Goal: Task Accomplishment & Management: Manage account settings

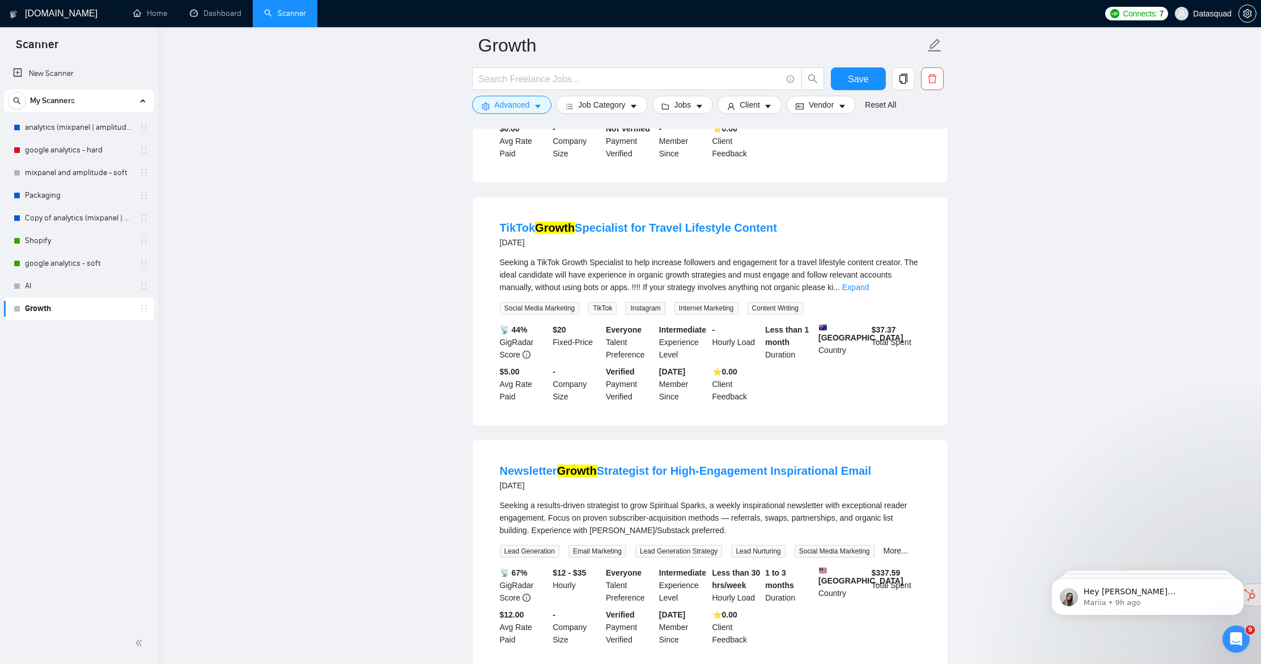
drag, startPoint x: 291, startPoint y: 318, endPoint x: 305, endPoint y: 316, distance: 14.3
click at [233, 12] on link "Dashboard" at bounding box center [216, 13] width 52 height 10
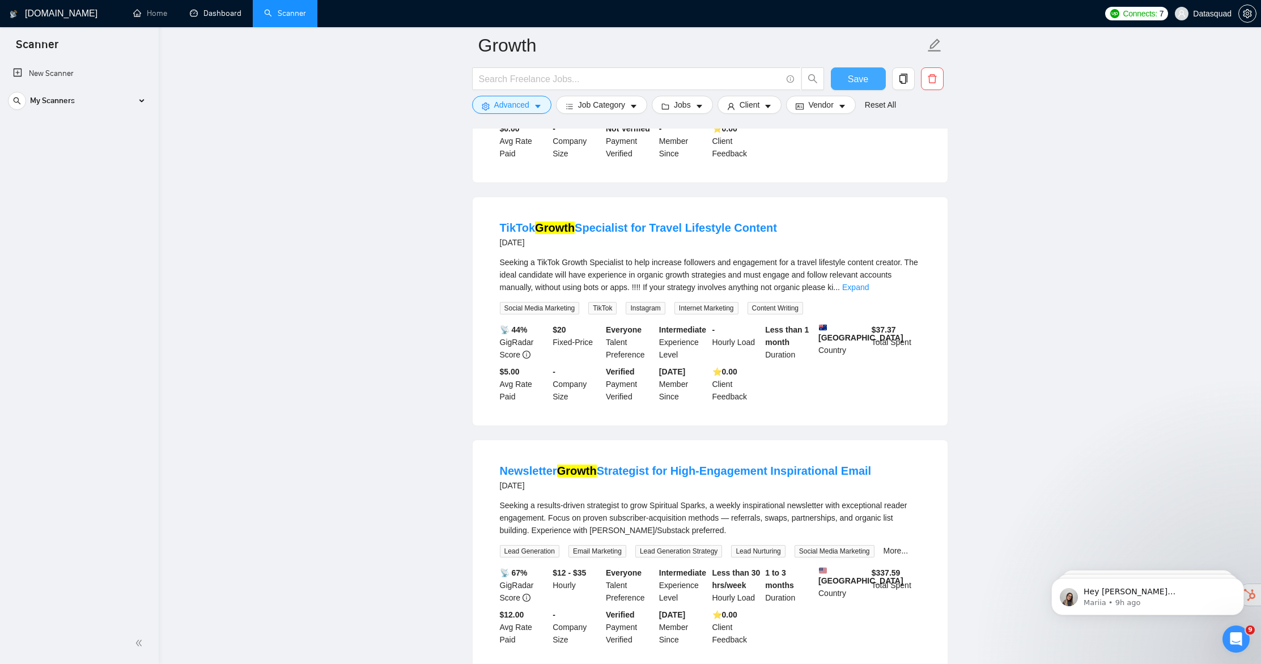
click at [875, 75] on button "Save" at bounding box center [858, 78] width 55 height 23
click at [53, 100] on span "My Scanners" at bounding box center [52, 101] width 45 height 23
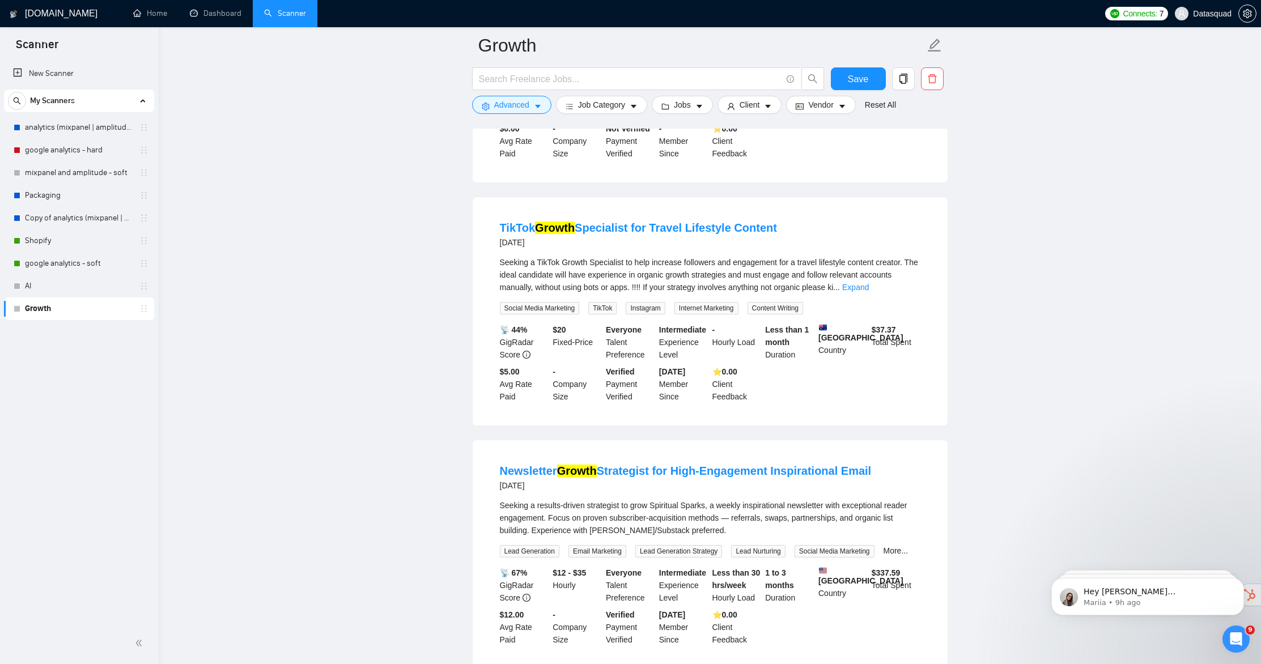
click at [53, 100] on span "My Scanners" at bounding box center [52, 101] width 45 height 23
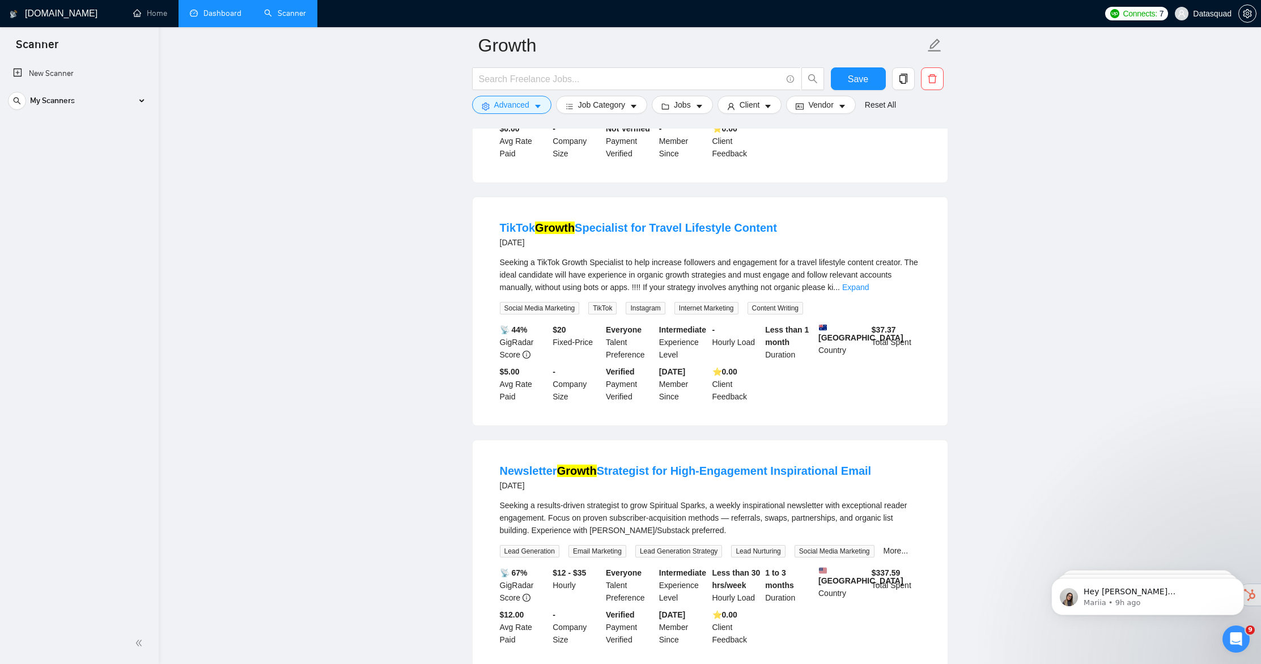
click at [228, 18] on link "Dashboard" at bounding box center [216, 13] width 52 height 10
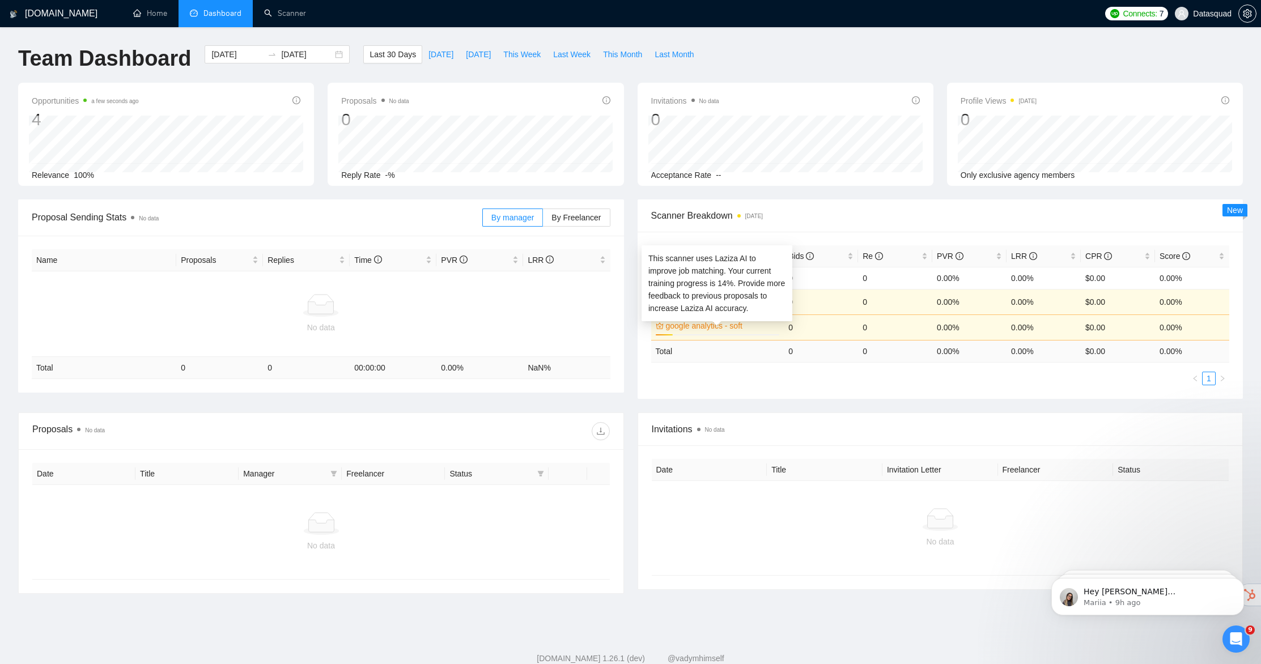
click at [677, 326] on link "google analytics - soft" at bounding box center [722, 326] width 112 height 12
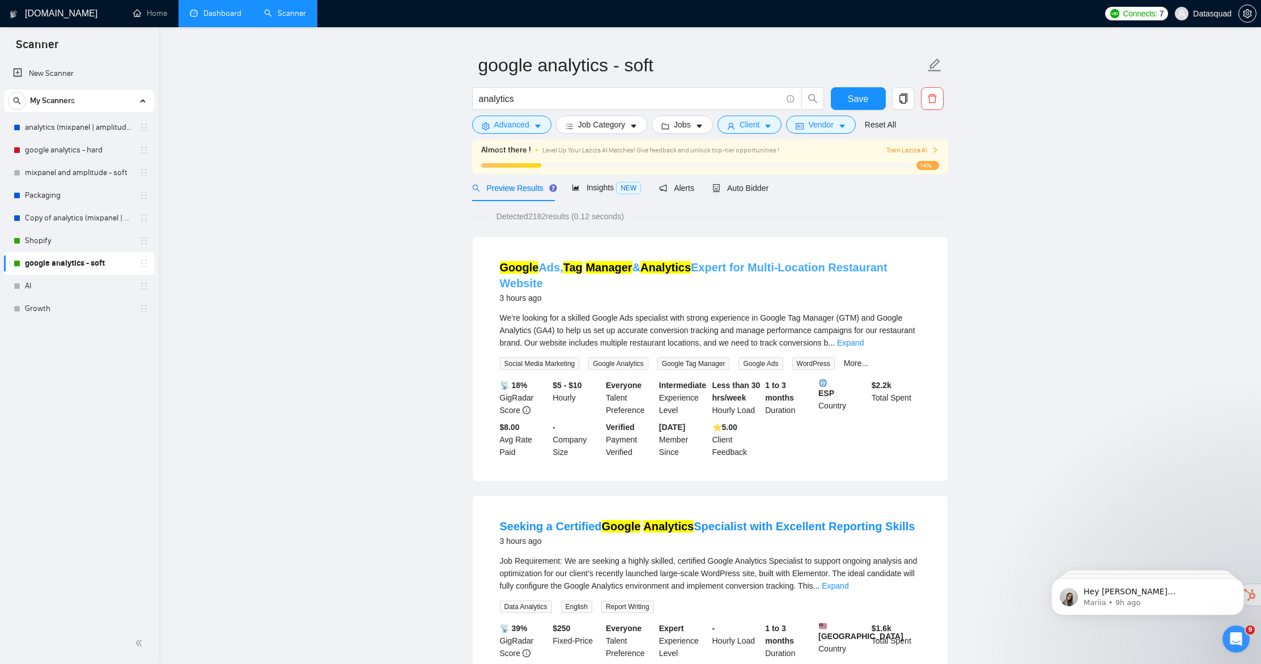
scroll to position [49, 0]
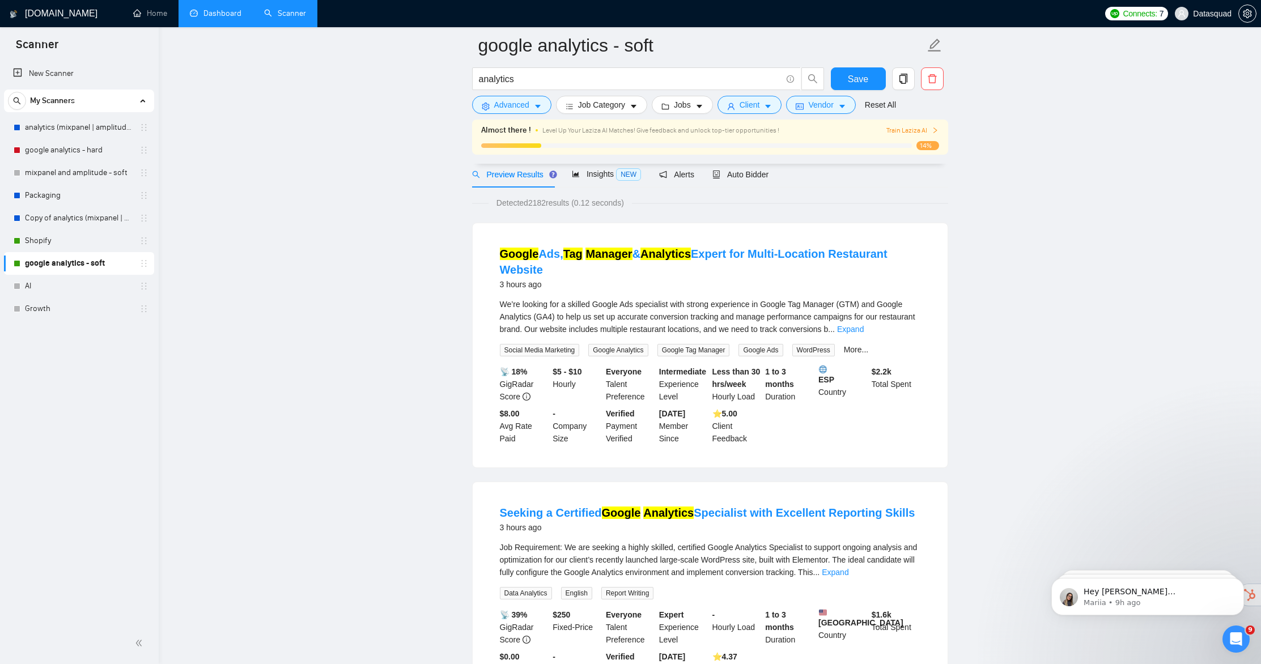
click at [915, 133] on span "Train Laziza AI" at bounding box center [912, 130] width 52 height 11
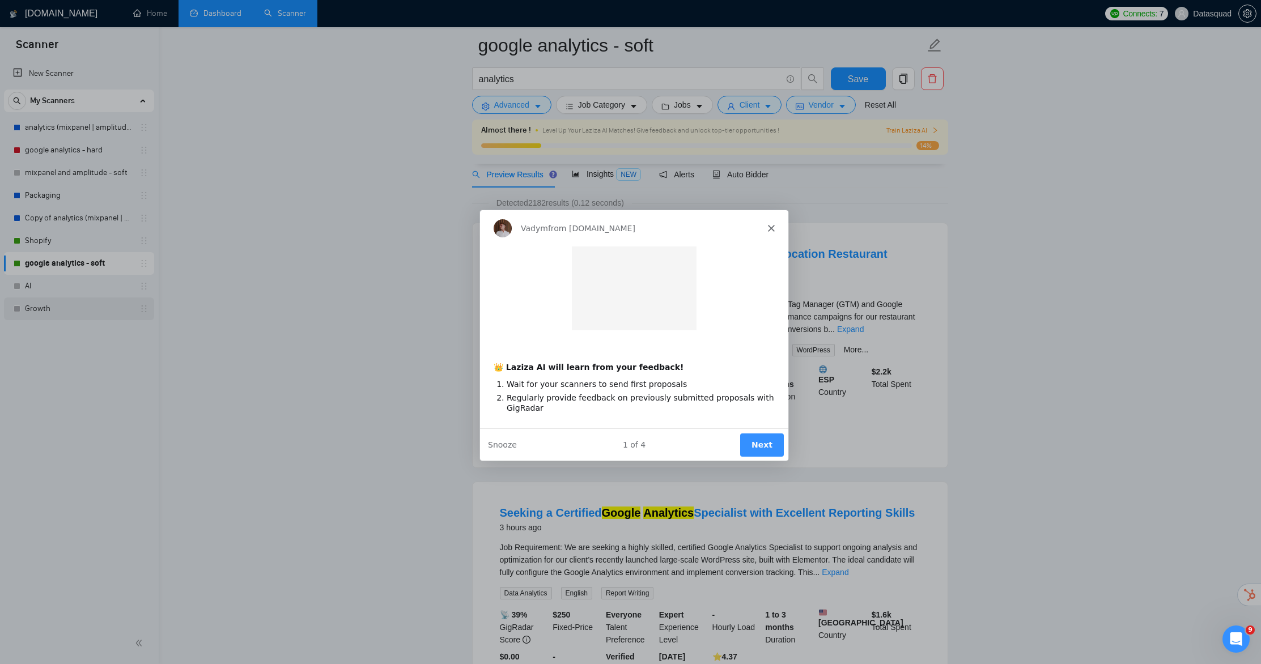
scroll to position [0, 0]
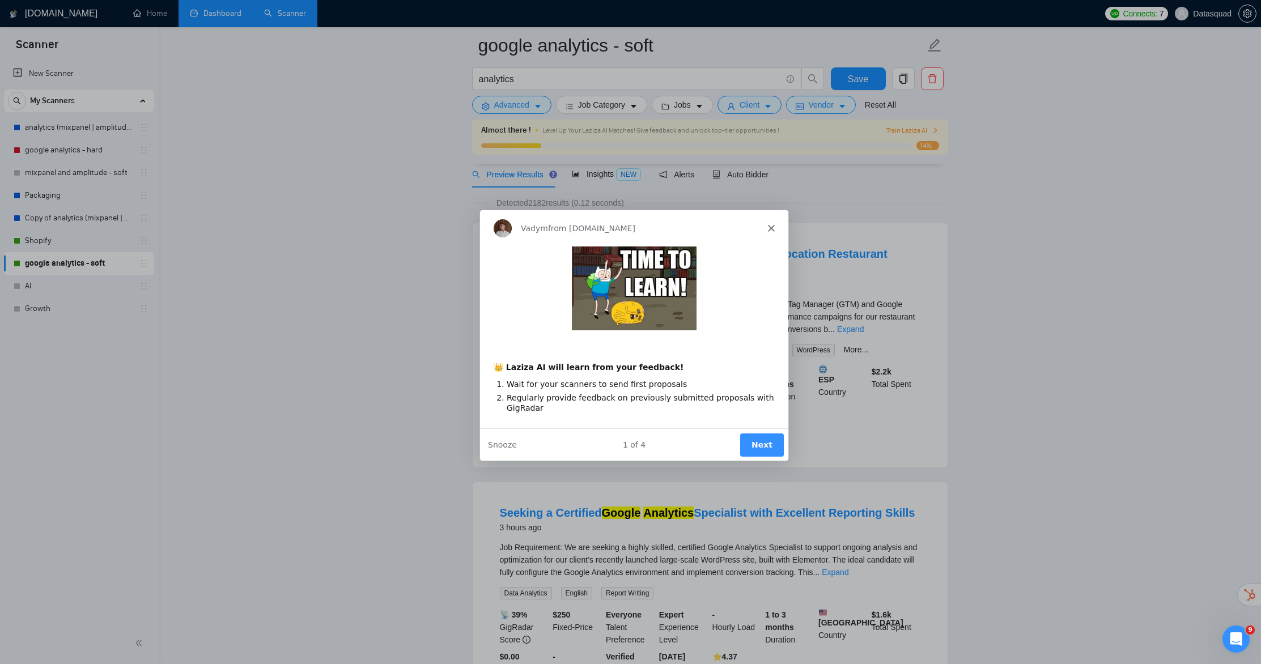
click at [756, 447] on button "Next" at bounding box center [761, 443] width 44 height 23
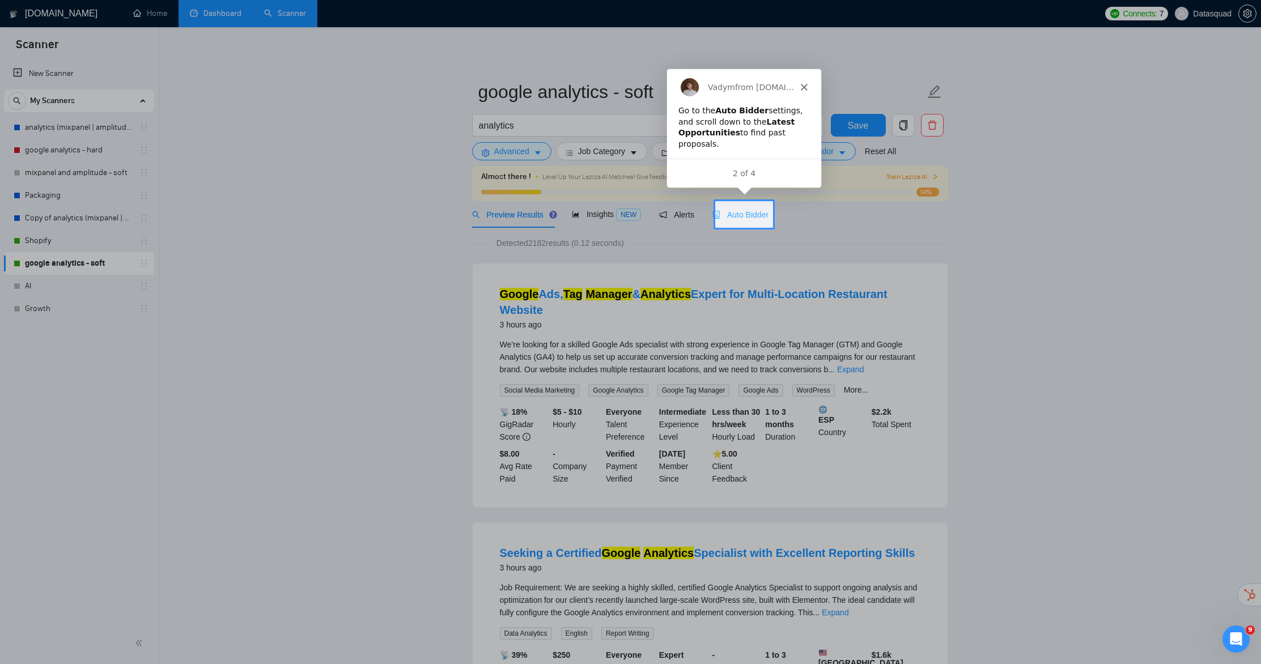
click at [749, 209] on div "Auto Bidder" at bounding box center [740, 215] width 56 height 12
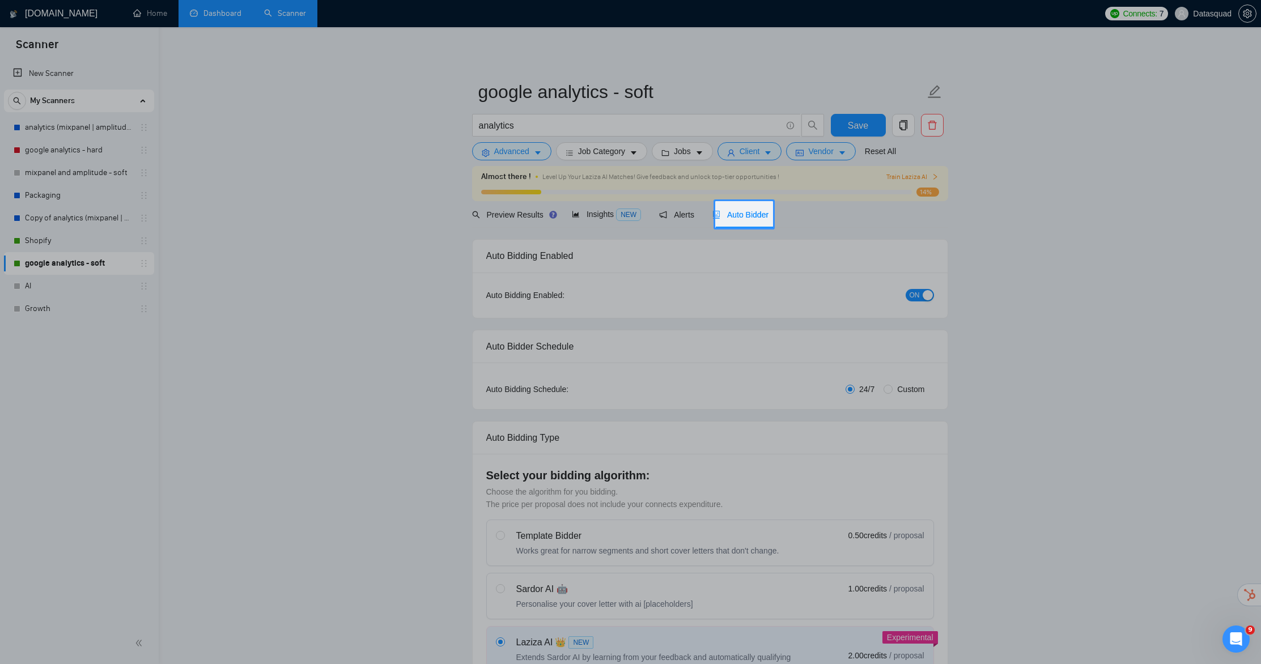
click at [749, 209] on div "Auto Bidder" at bounding box center [740, 215] width 56 height 12
click at [751, 209] on body "Scanner New Scanner My Scanners analytics (mixpanel | amplitude | posthog | sta…" at bounding box center [630, 332] width 1261 height 664
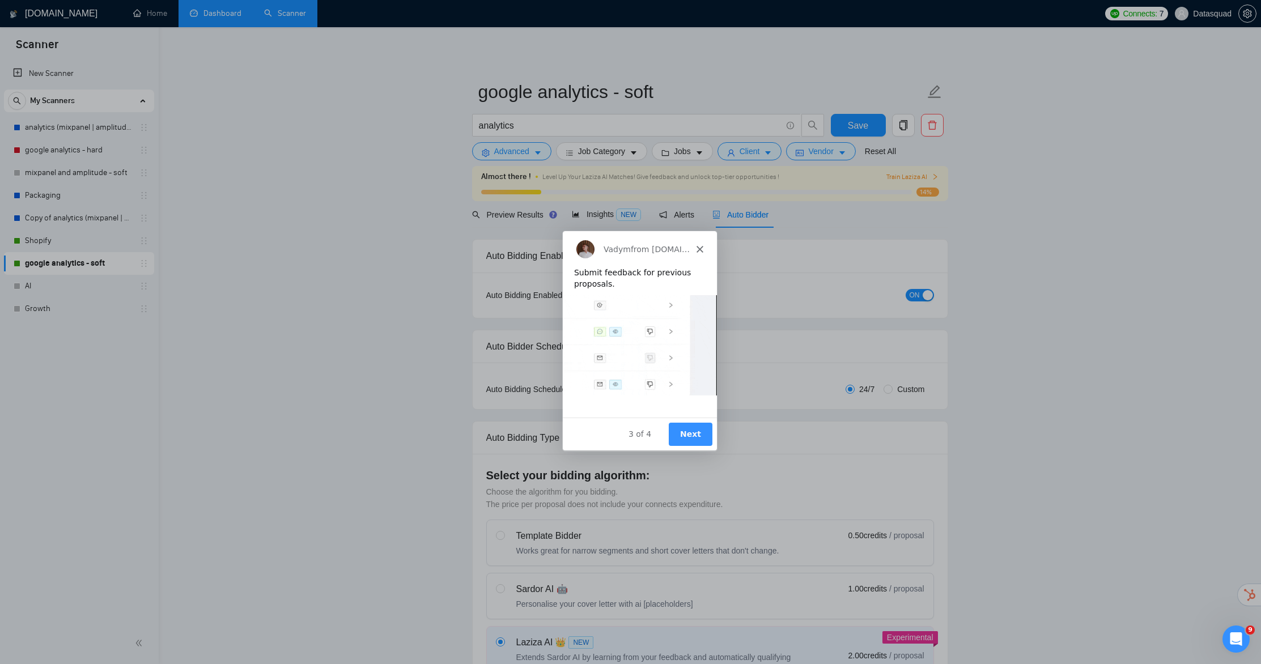
click at [691, 434] on button "Next" at bounding box center [689, 433] width 44 height 23
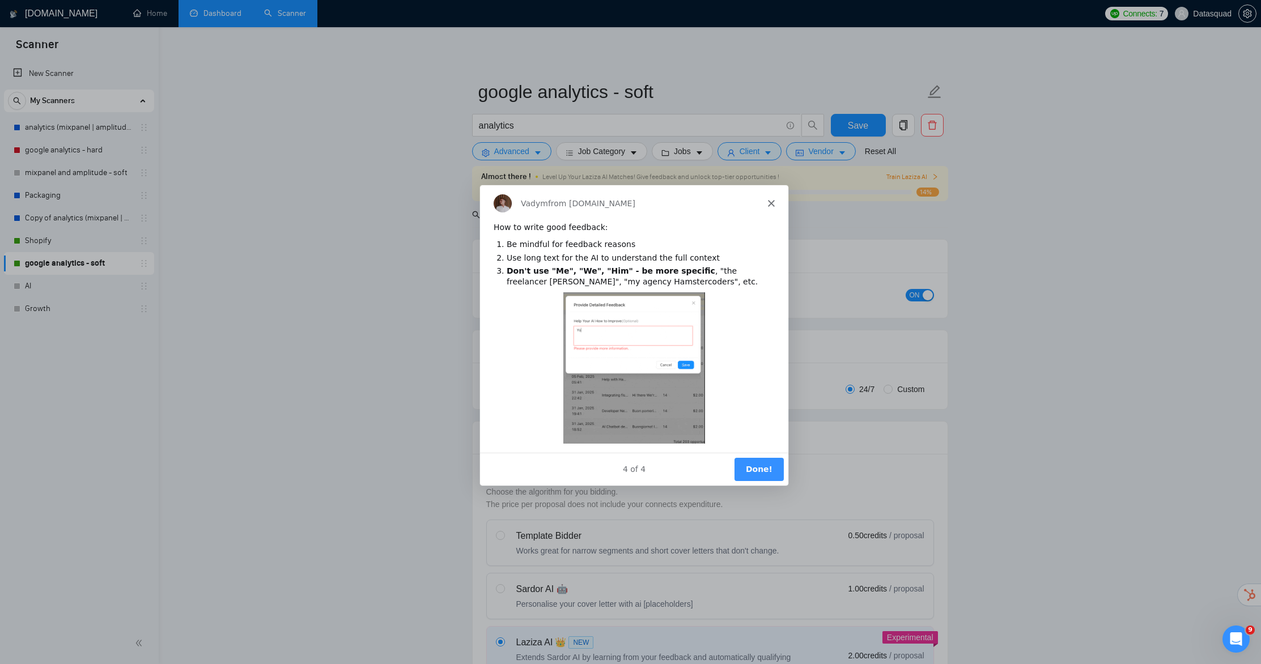
click at [758, 461] on button "Done!" at bounding box center [757, 468] width 49 height 23
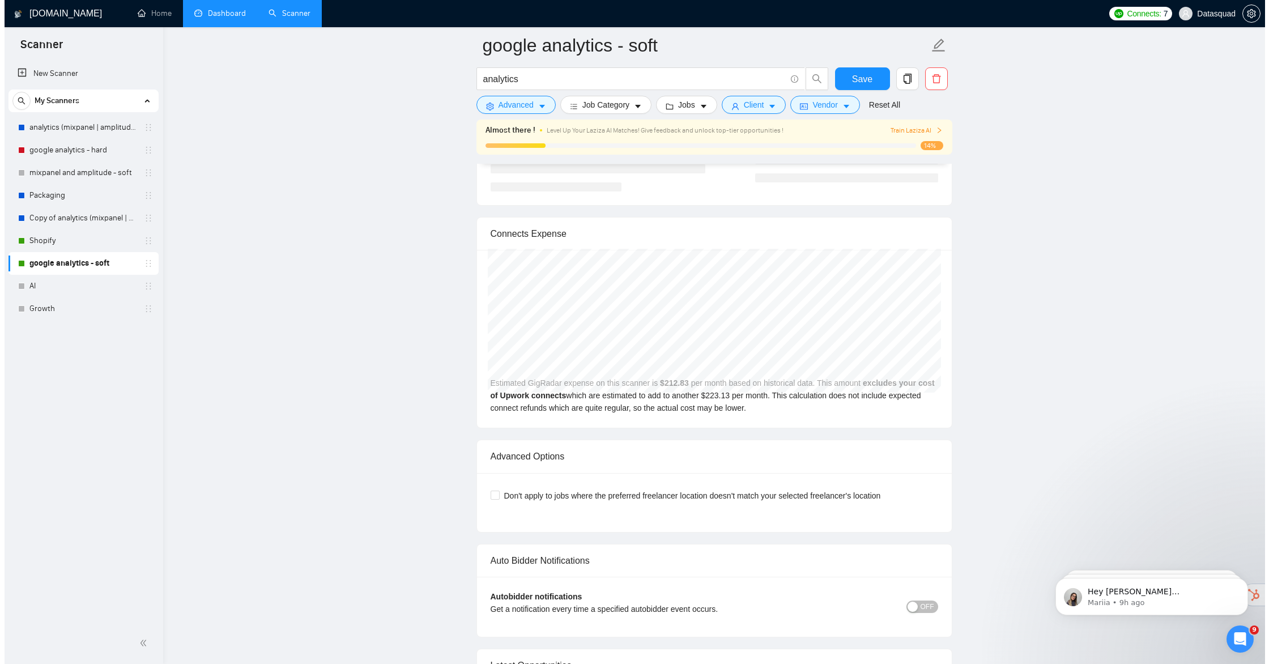
scroll to position [2610, 0]
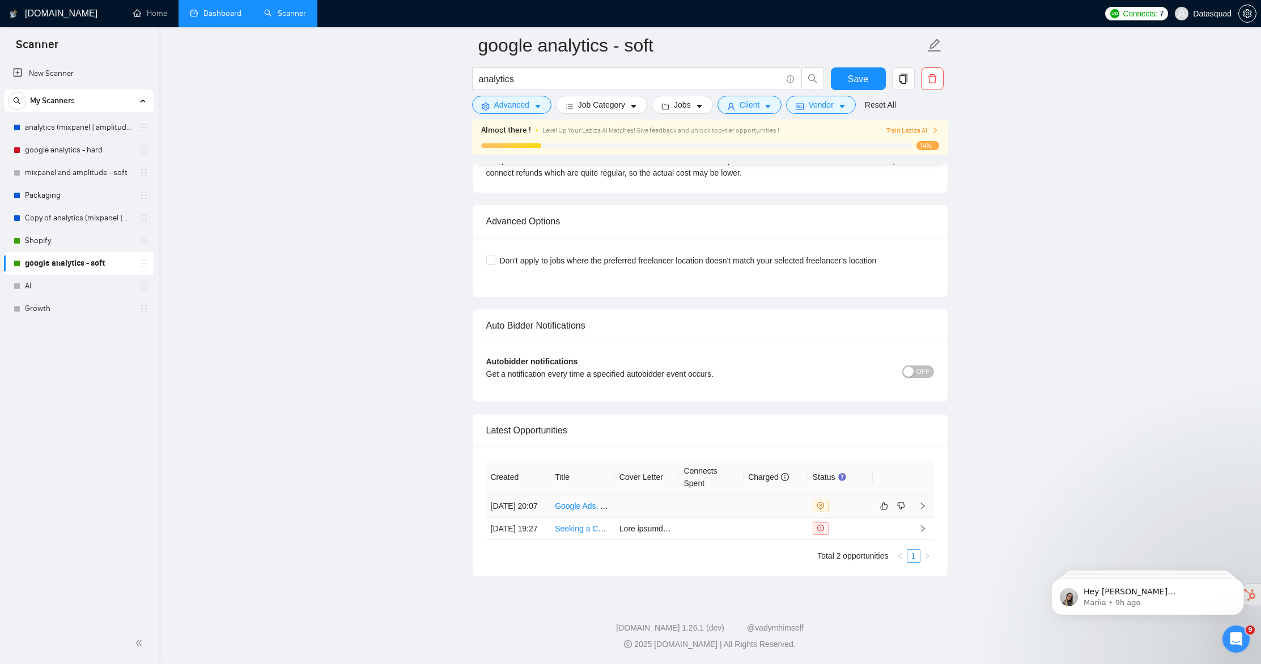
click at [924, 502] on icon "right" at bounding box center [923, 506] width 8 height 8
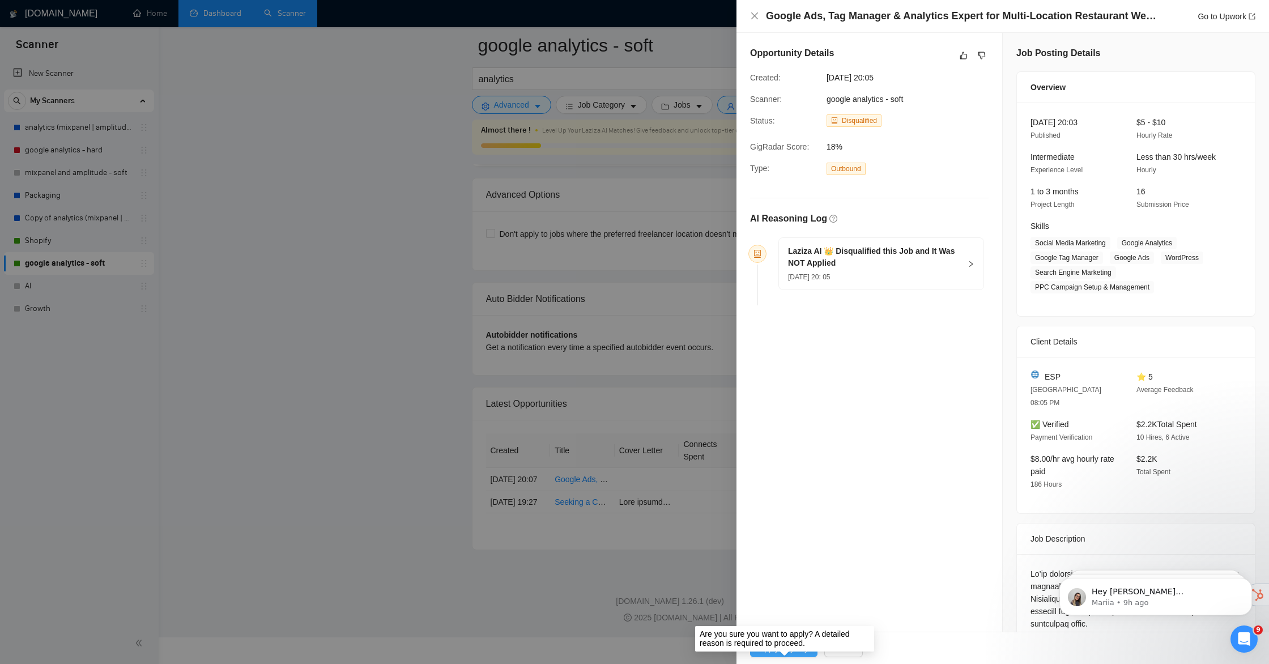
click at [787, 650] on span "Apply Anyway" at bounding box center [783, 648] width 49 height 12
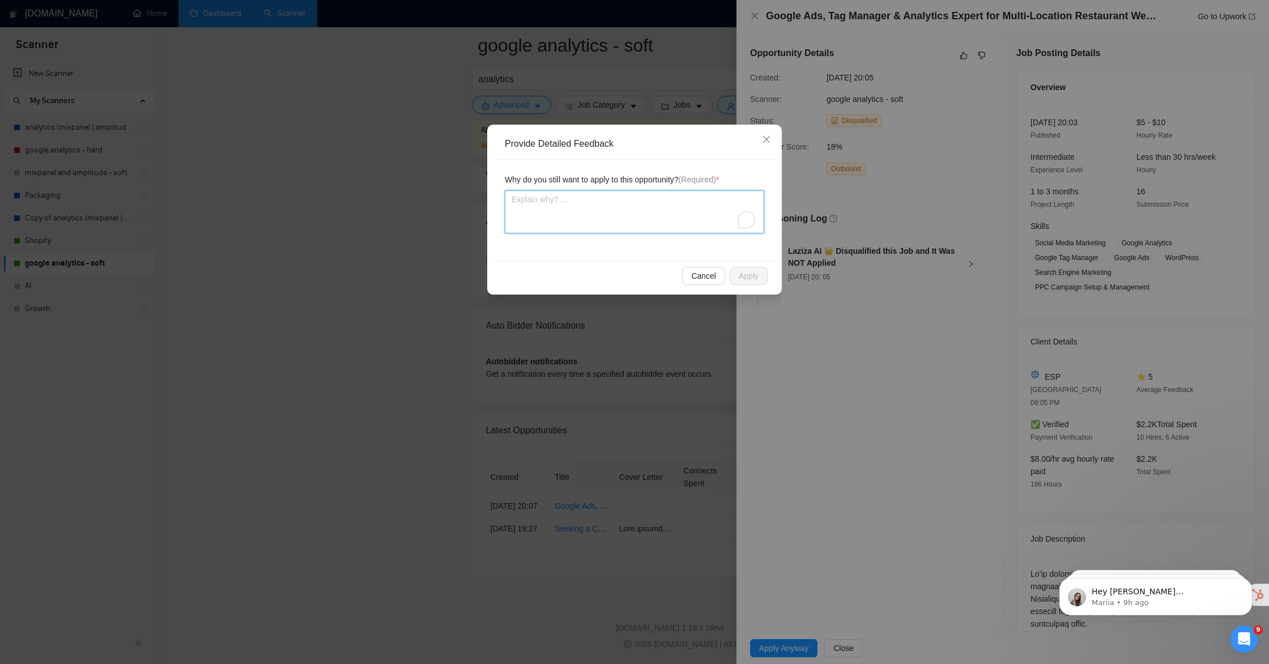
click at [643, 219] on textarea "To enrich screen reader interactions, please activate Accessibility in Grammarl…" at bounding box center [635, 211] width 260 height 43
type textarea "<e"
type textarea "<"
type textarea "E"
type textarea "Ev"
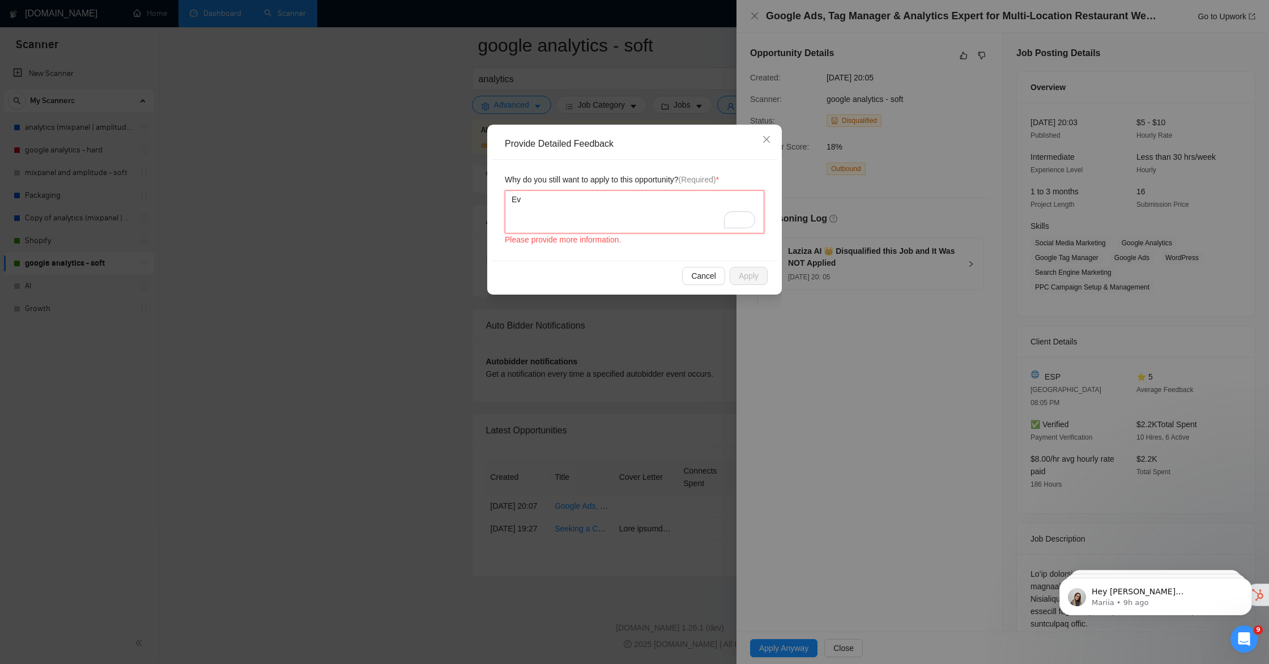
type textarea "Eve"
type textarea "Ev"
type textarea "E"
type textarea "A"
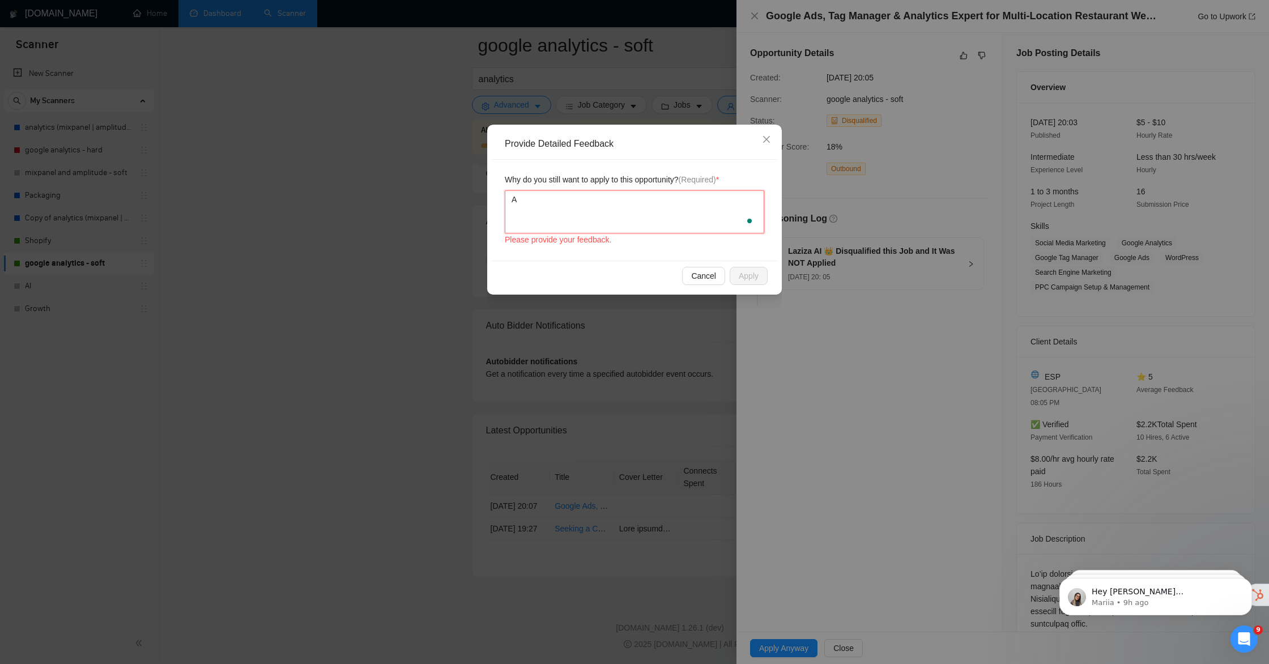
type textarea "Ap"
type textarea "App"
type textarea "Appl"
type textarea "Apply"
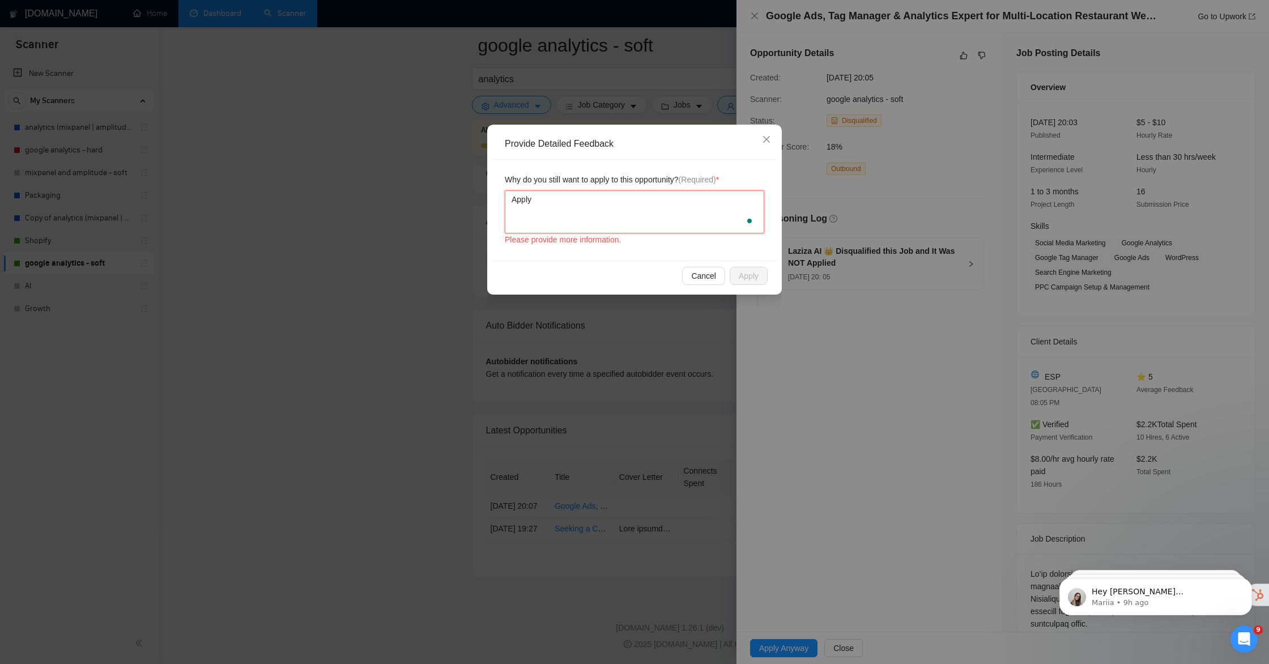
type textarea "Apply t"
type textarea "Apply to"
type textarea "Apply to e"
type textarea "Apply to ev"
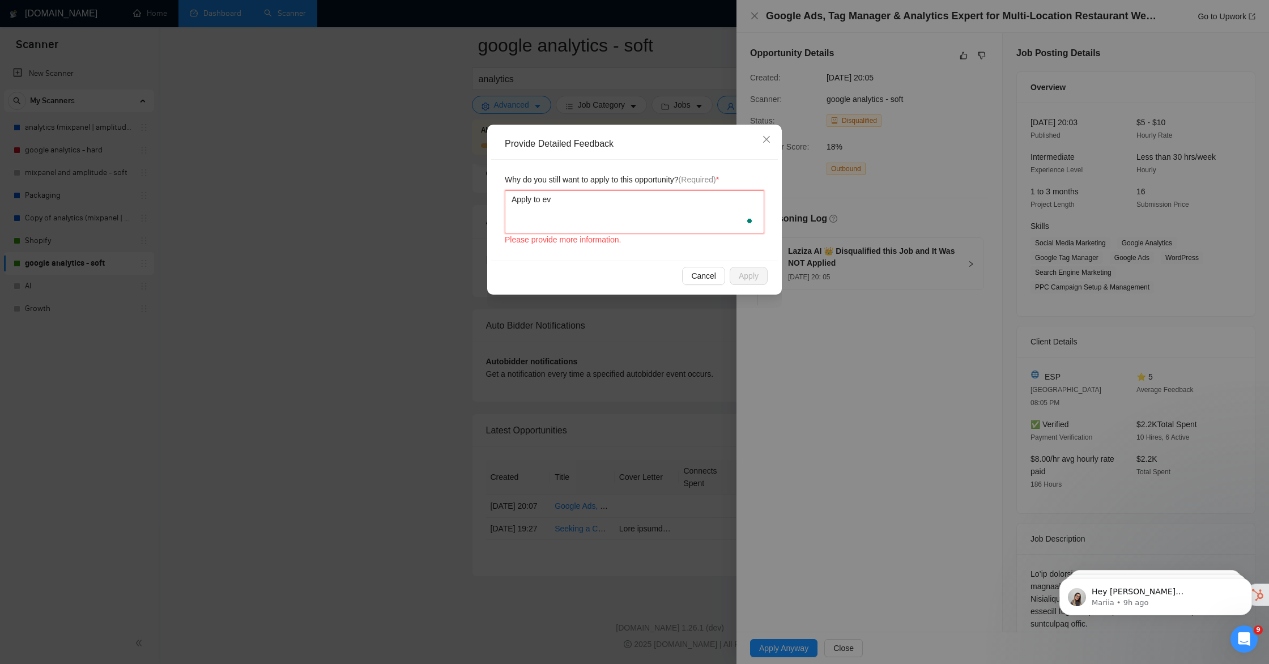
type textarea "Apply to eve"
type textarea "Apply to ever"
type textarea "Apply to every"
type textarea "Apply to every j"
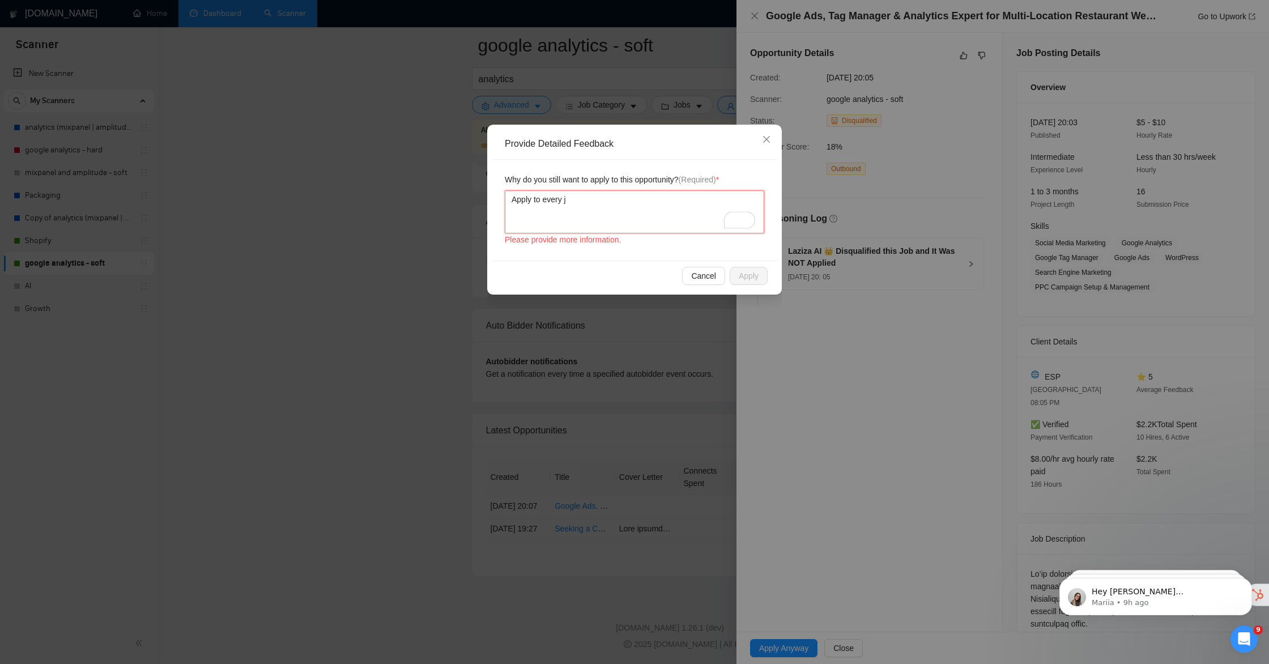
type textarea "Apply to every jo"
type textarea "Apply to every job"
type textarea "Apply to every job t"
type textarea "Apply to every job th"
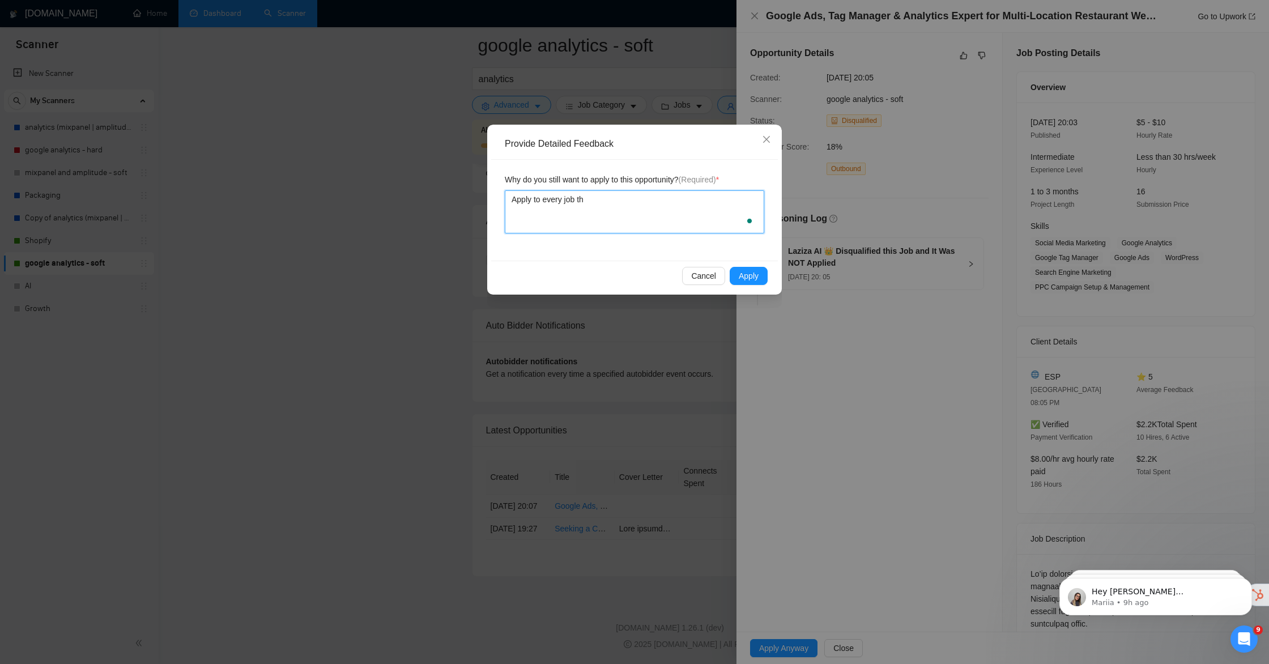
type textarea "Apply to every job tha"
type textarea "Apply to every job that"
type textarea "Apply to every job that f"
type textarea "Apply to every job that fa"
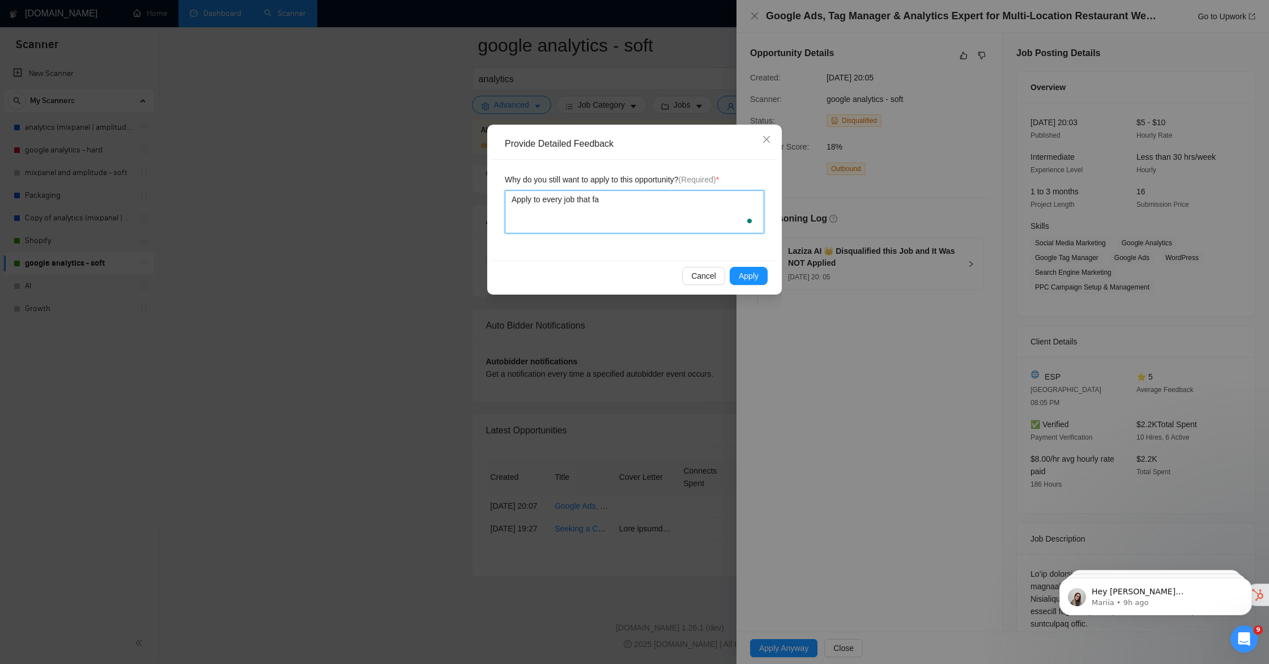
type textarea "Apply to every job that fal"
type textarea "Apply to every job that fall"
type textarea "Apply to every job that falld"
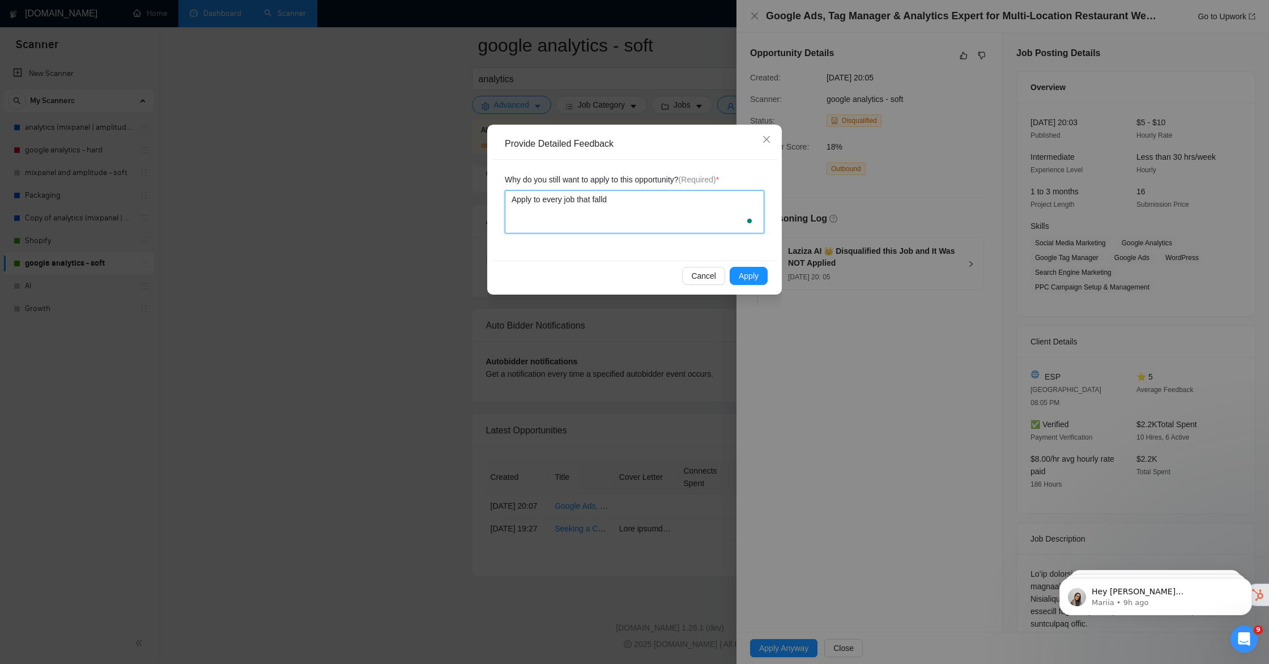
type textarea "Apply to every job that fall"
type textarea "Apply to every job that fal"
type textarea "Apply to every job that fals"
type textarea "Apply to every job that fal"
type textarea "Apply to every job that fall"
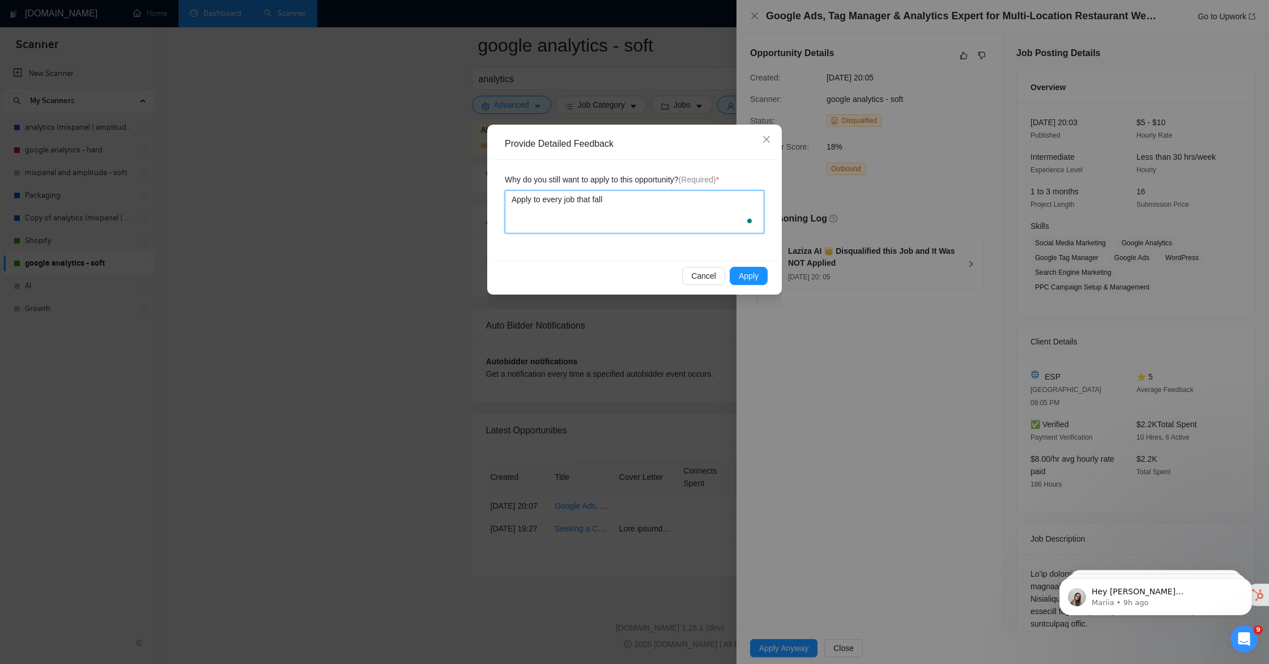
type textarea "Apply to every job that falls"
type textarea "Apply to every job that falls i"
type textarea "Apply to every job that falls in"
type textarea "Apply to every job that falls int"
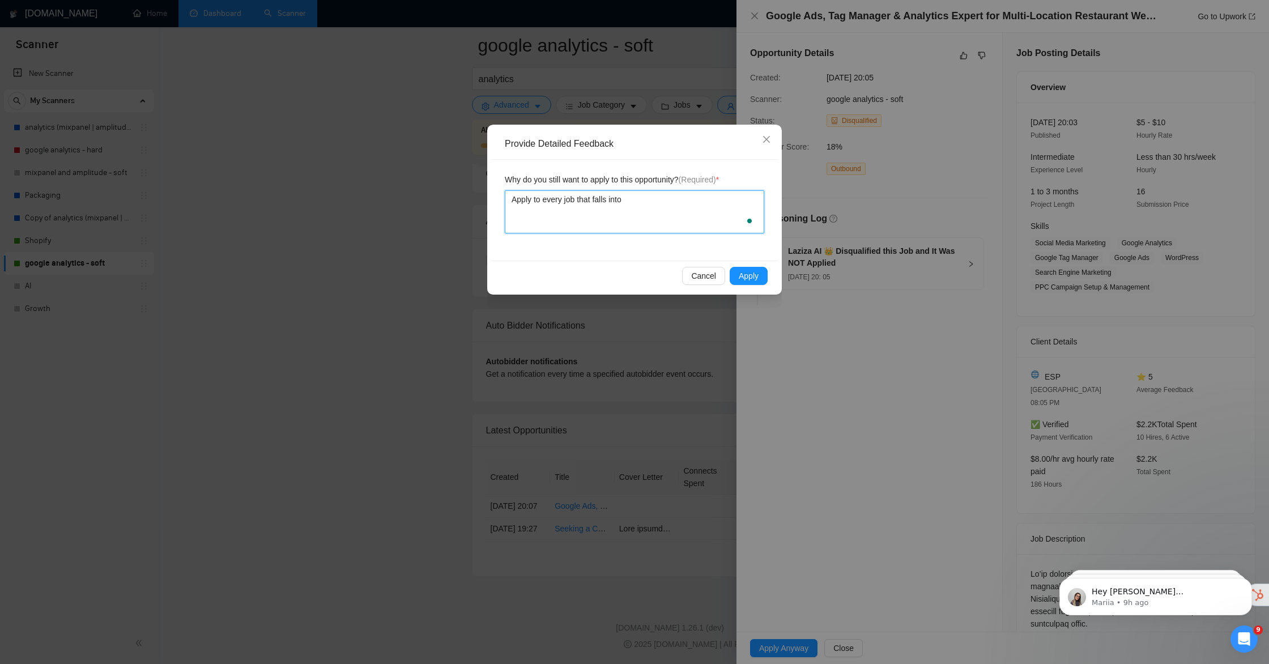
type textarea "Apply to every job that falls into"
type textarea "Apply to every job that falls into t"
type textarea "Apply to every job that falls into th"
type textarea "Apply to every job that falls into the"
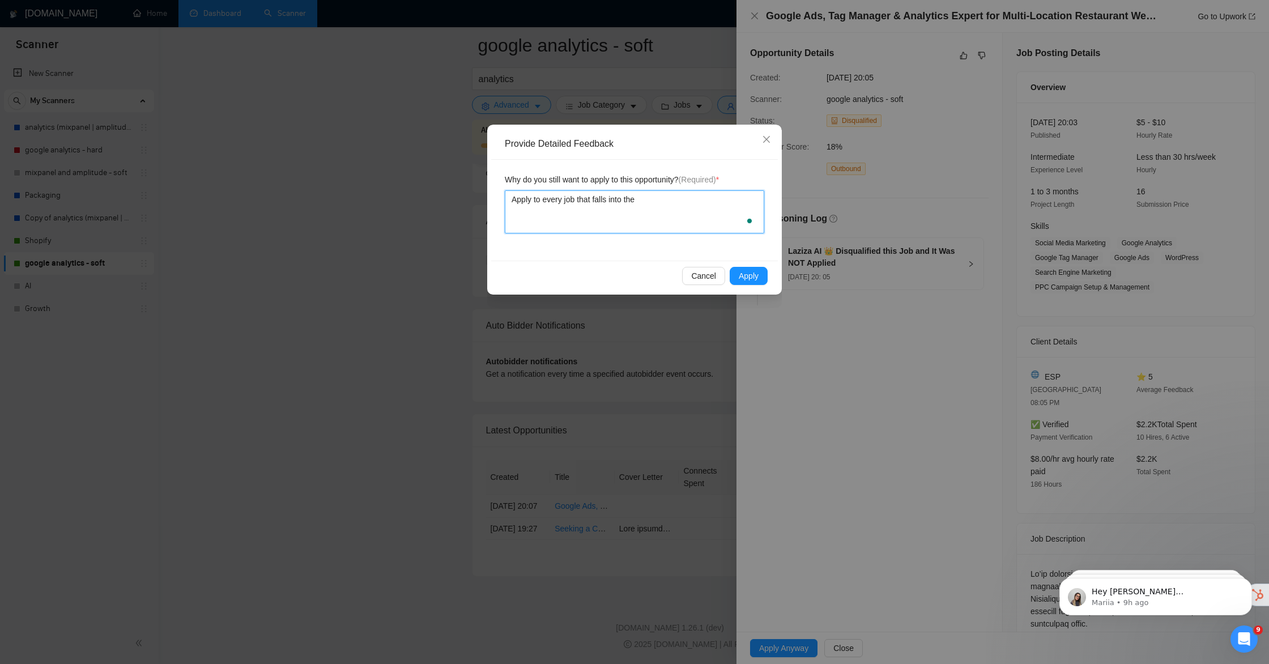
type textarea "Apply to every job that falls into the s"
type textarea "Apply to every job that falls into the sc"
type textarea "Apply to every job that falls into the sca"
type textarea "Apply to every job that falls into the scan"
type textarea "Apply to every job that falls into the scann"
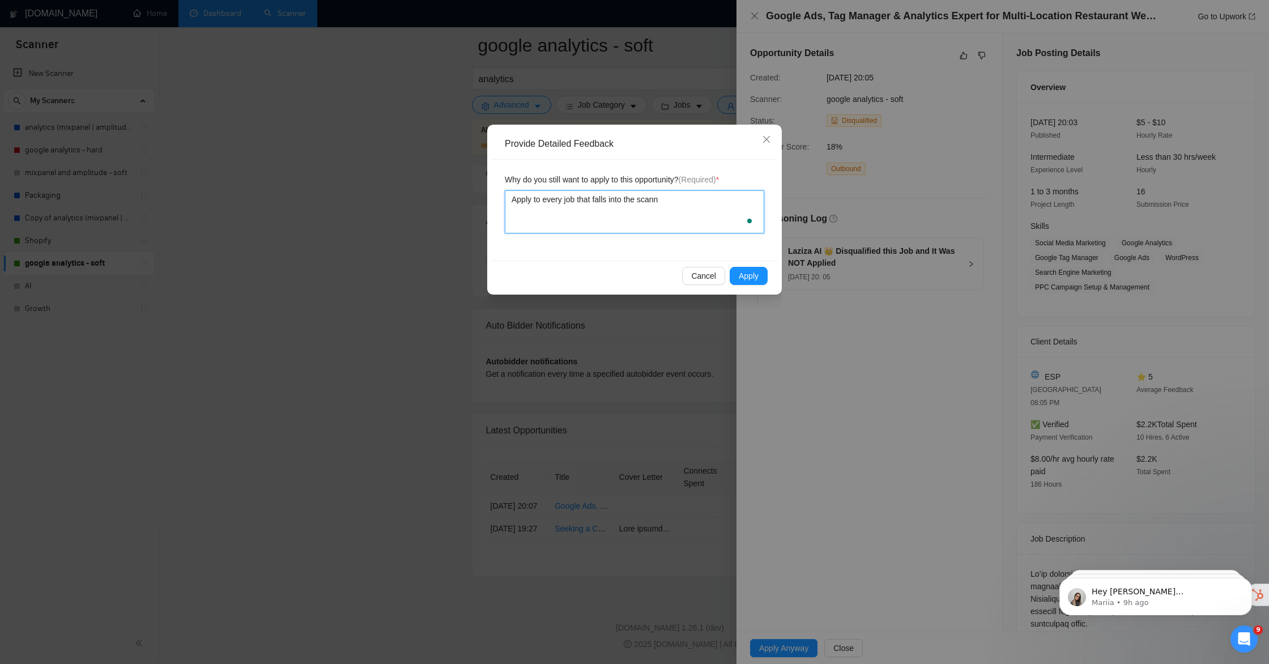
type textarea "Apply to every job that falls into the scanne"
type textarea "Apply to every job that falls into the scanner"
type textarea "Apply to every job that falls into the scanner,"
type textarea "Apply to every job that falls into the scanner, e"
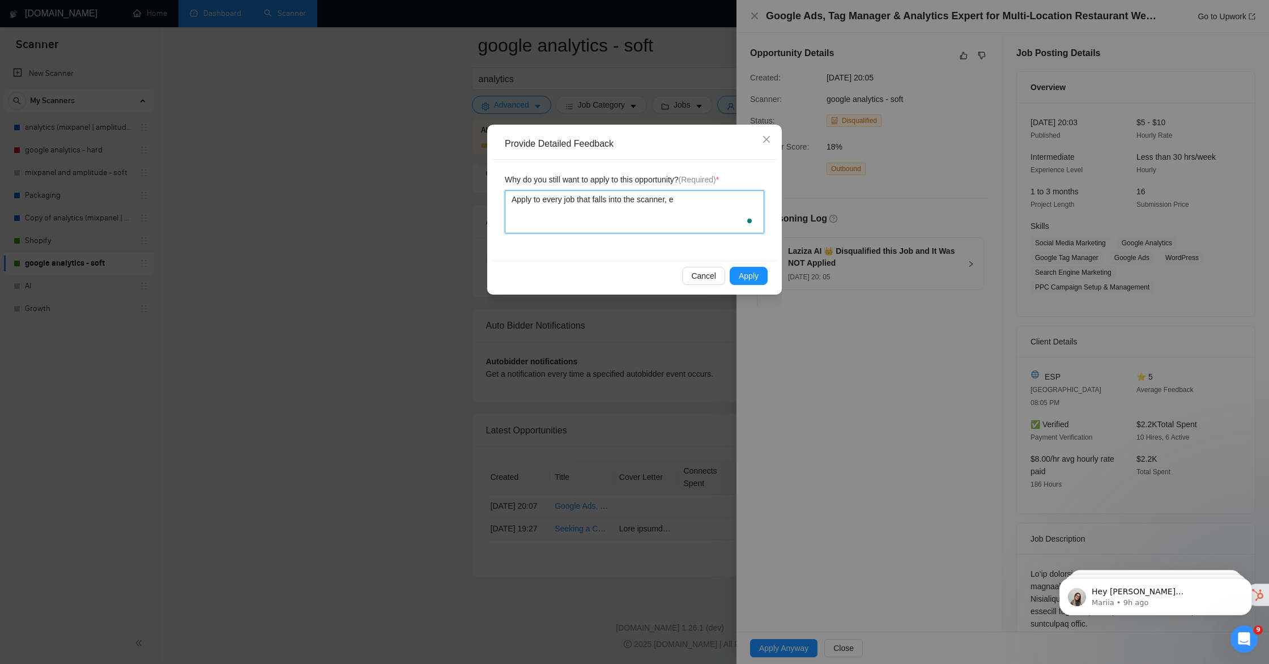
type textarea "Apply to every job that falls into the scanner, ev"
type textarea "Apply to every job that falls into the scanner, eve"
type textarea "Apply to every job that falls into the scanner, even"
type textarea "Apply to every job that falls into the scanner, event"
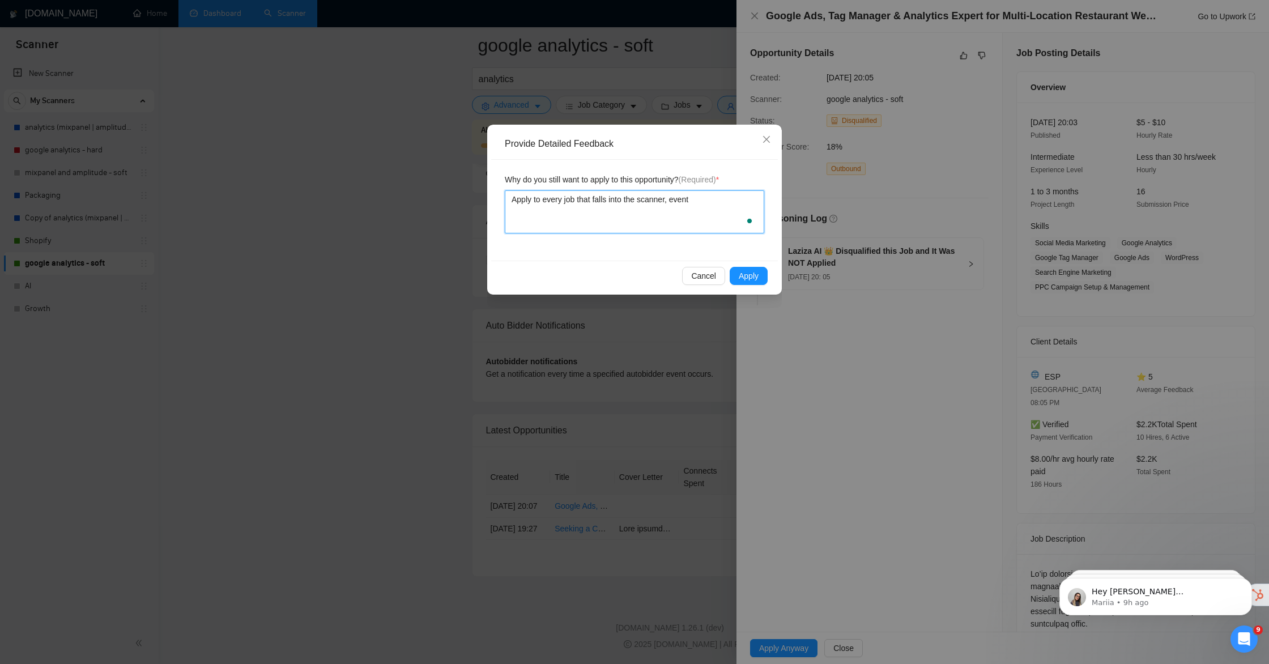
type textarea "Apply to every job that falls into the scanner, event t"
type textarea "Apply to every job that falls into the scanner, event th"
type textarea "Apply to every job that falls into the scanner, event the"
type textarea "Apply to every job that falls into the scanner, event the f"
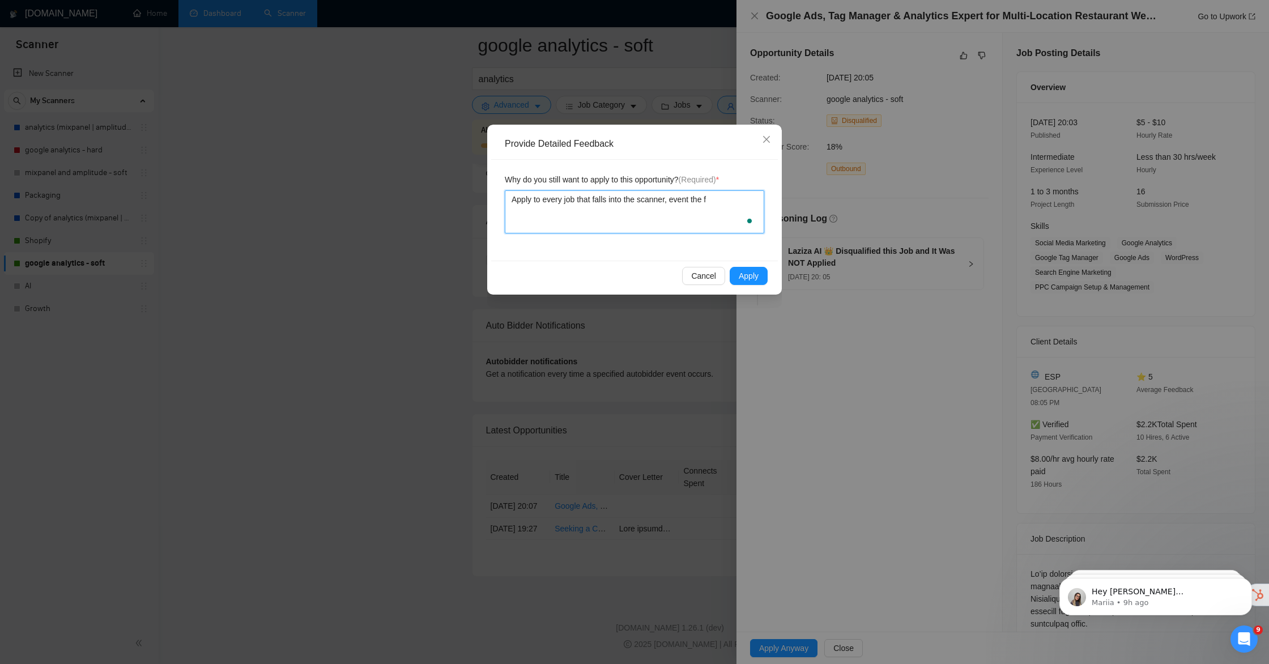
type textarea "Apply to every job that falls into the scanner, event the fr"
type textarea "Apply to every job that falls into the scanner, event the fre"
type textarea "Apply to every job that falls into the scanner, event the free"
type textarea "Apply to every job that falls into the scanner, event the freel"
type textarea "Apply to every job that falls into the scanner, event the freela"
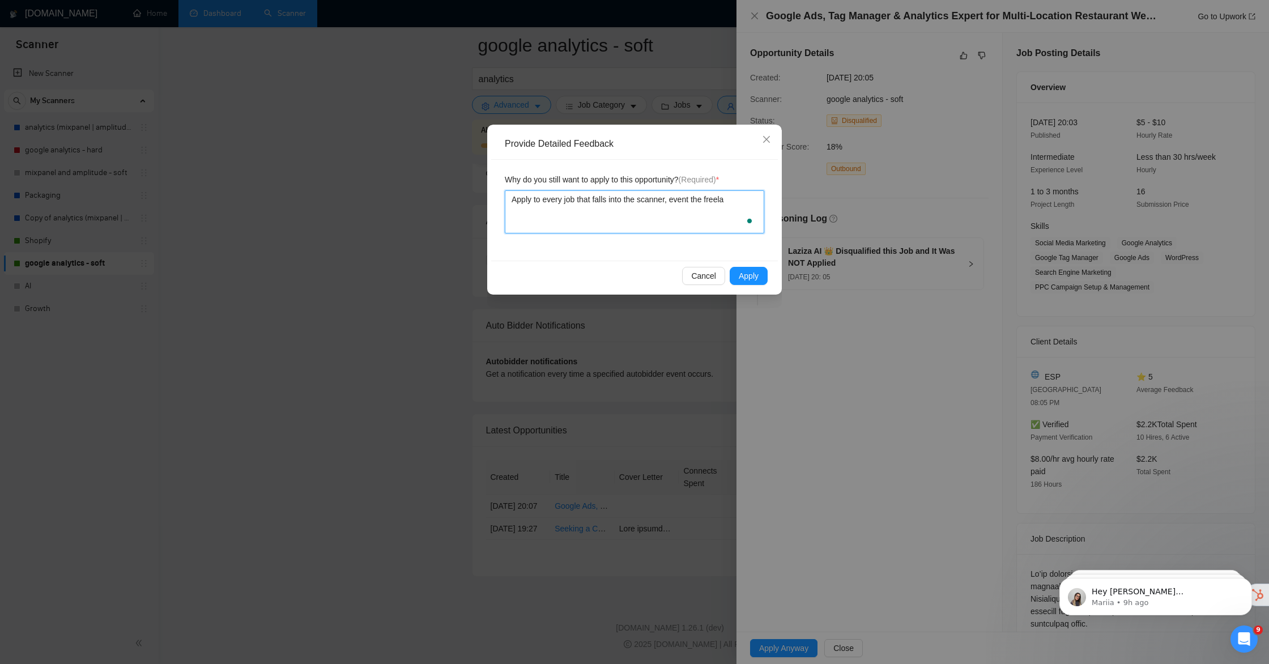
type textarea "Apply to every job that falls into the scanner, event the freelan"
type textarea "Apply to every job that falls into the scanner, event the freelanc"
type textarea "Apply to every job that falls into the scanner, event the freelance"
type textarea "Apply to every job that falls into the scanner, event the freelancer"
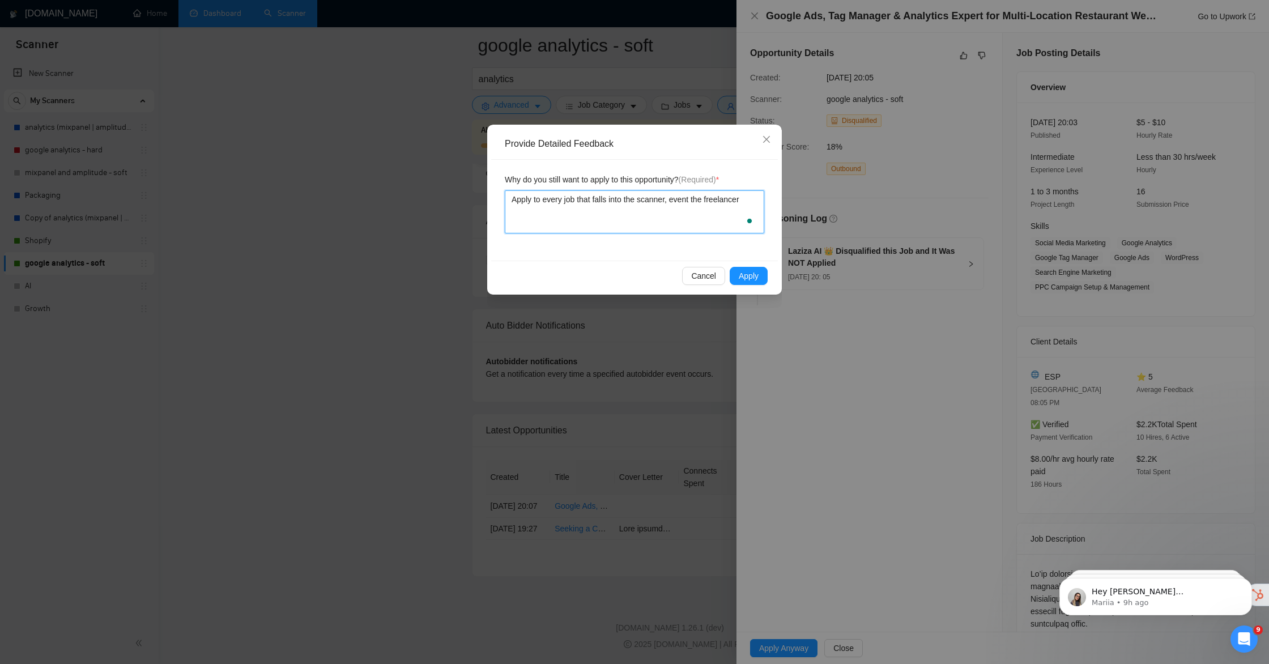
type textarea "Apply to every job that falls into the scanner, event the freelancer h"
type textarea "Apply to every job that falls into the scanner, event the freelancer ha"
type textarea "Apply to every job that falls into the scanner, event the freelancer has"
type textarea "Apply to every job that falls into the scanner, event the freelancer has n"
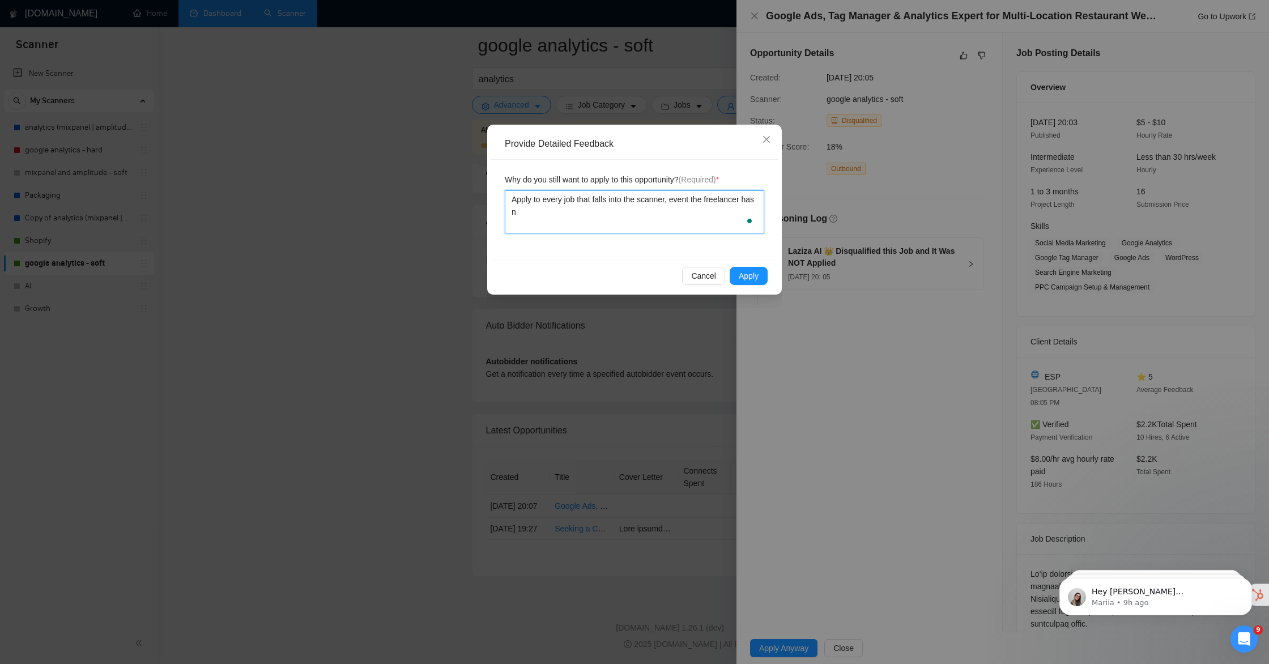
type textarea "Apply to every job that falls into the scanner, event the freelancer has no"
type textarea "Apply to every job that falls into the scanner, event the freelancer has not"
type textarea "Apply to every job that falls into the scanner, event the freelancer has not t"
type textarea "Apply to every job that falls into the scanner, event the freelancer has not th"
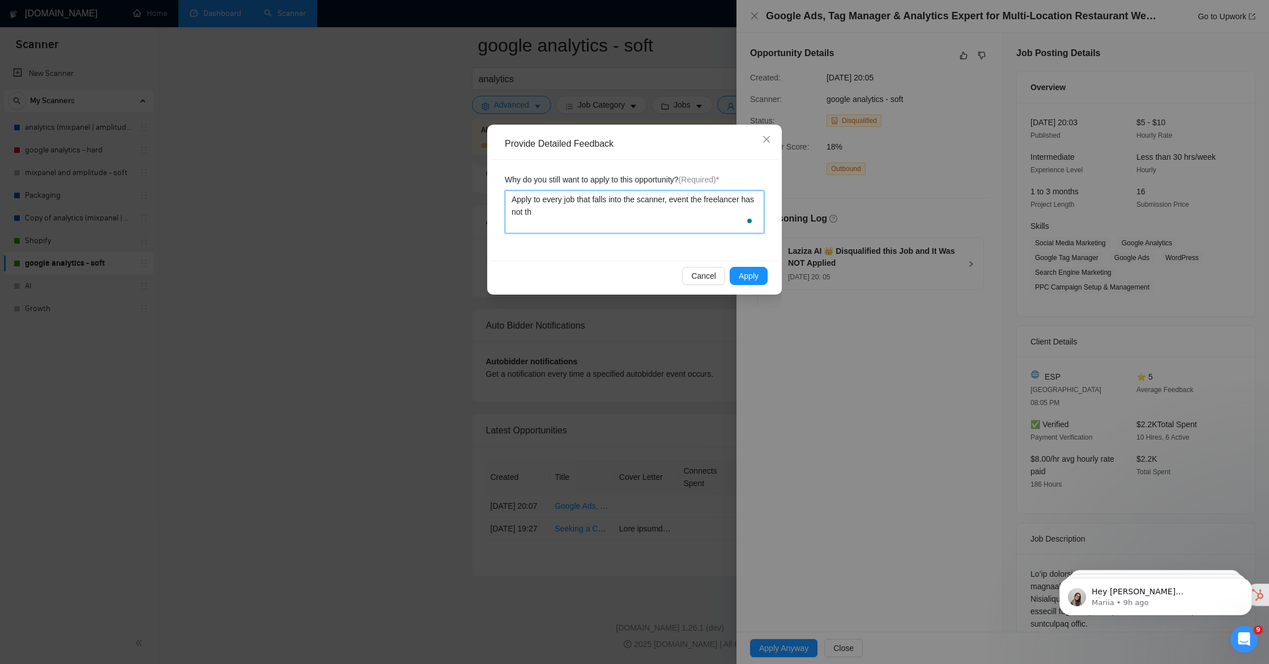
type textarea "Apply to every job that falls into the scanner, event the freelancer has not the"
type textarea "Apply to every job that falls into the scanner, event the freelancer has not th…"
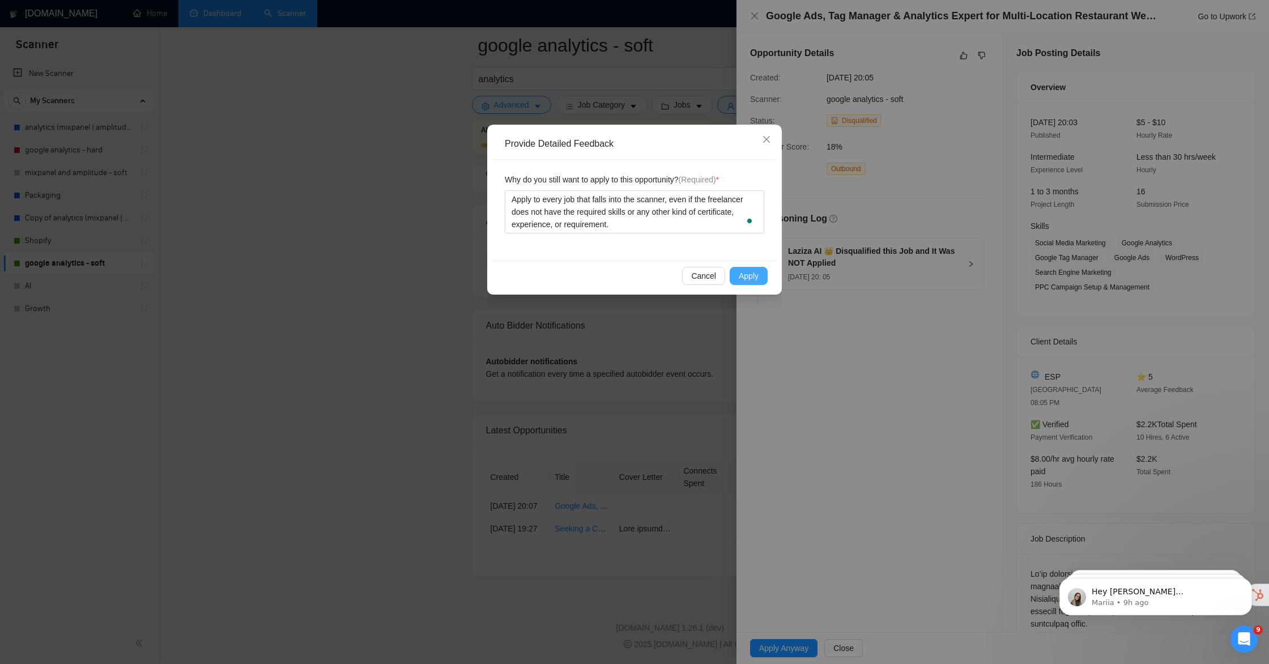
click at [755, 274] on span "Apply" at bounding box center [749, 276] width 20 height 12
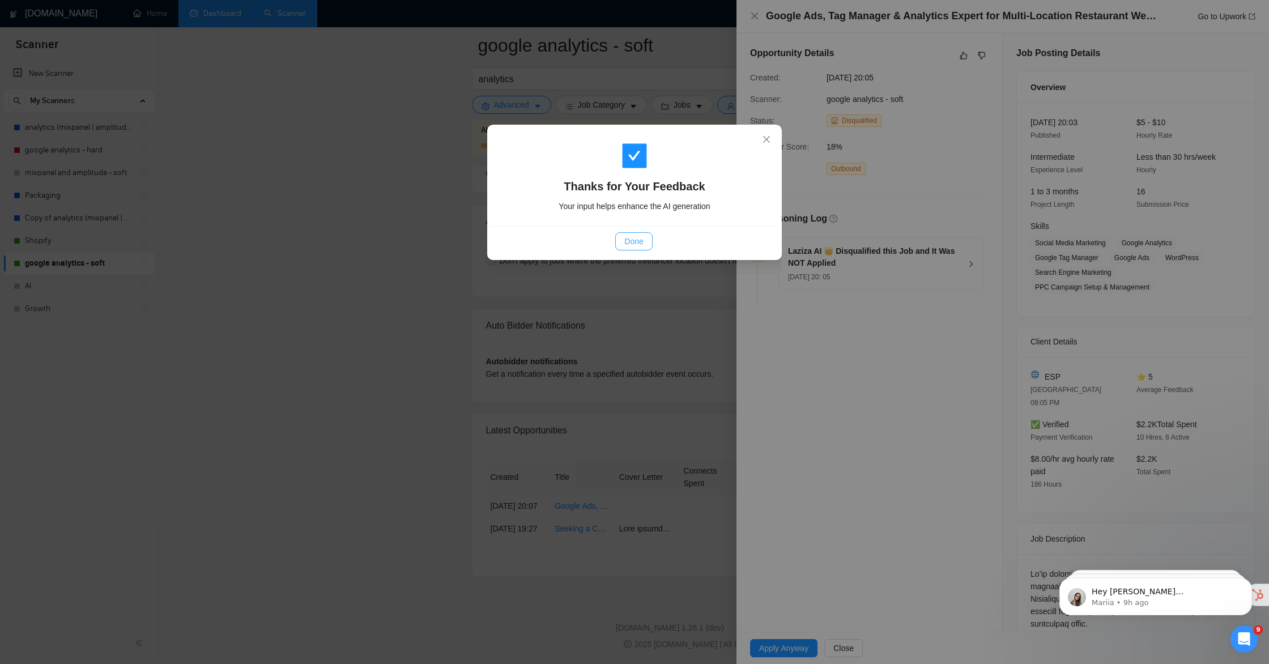
click at [640, 245] on span "Done" at bounding box center [633, 241] width 19 height 12
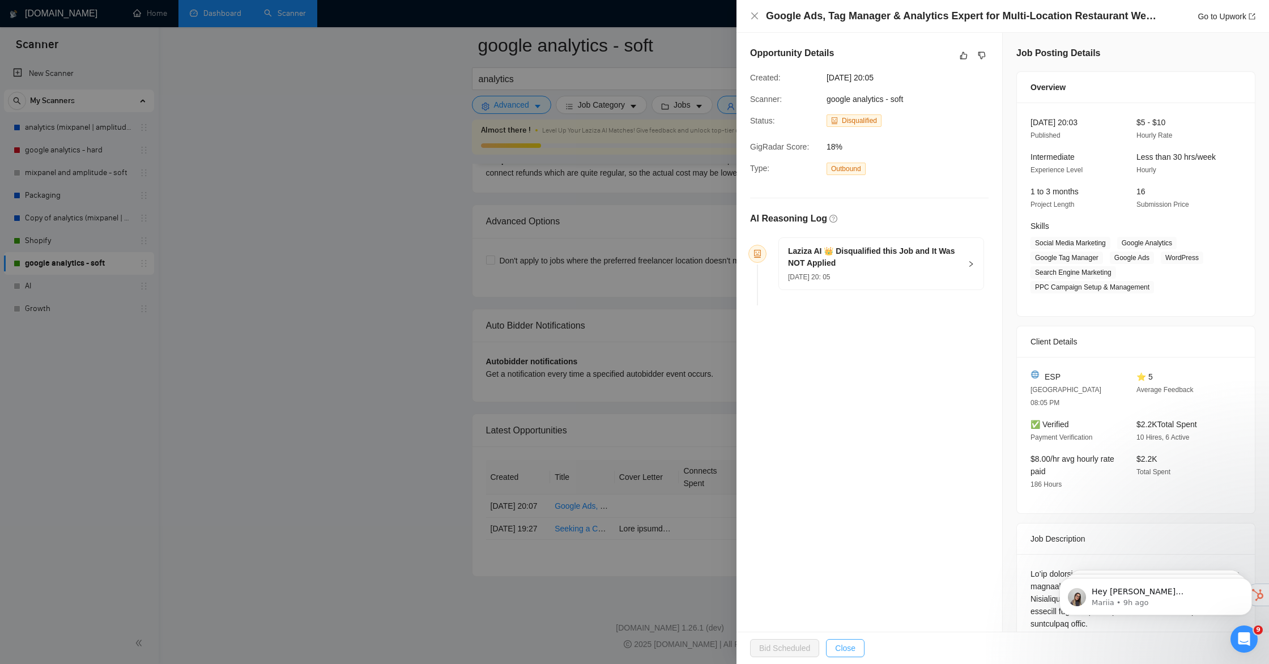
click at [846, 640] on button "Close" at bounding box center [845, 648] width 39 height 18
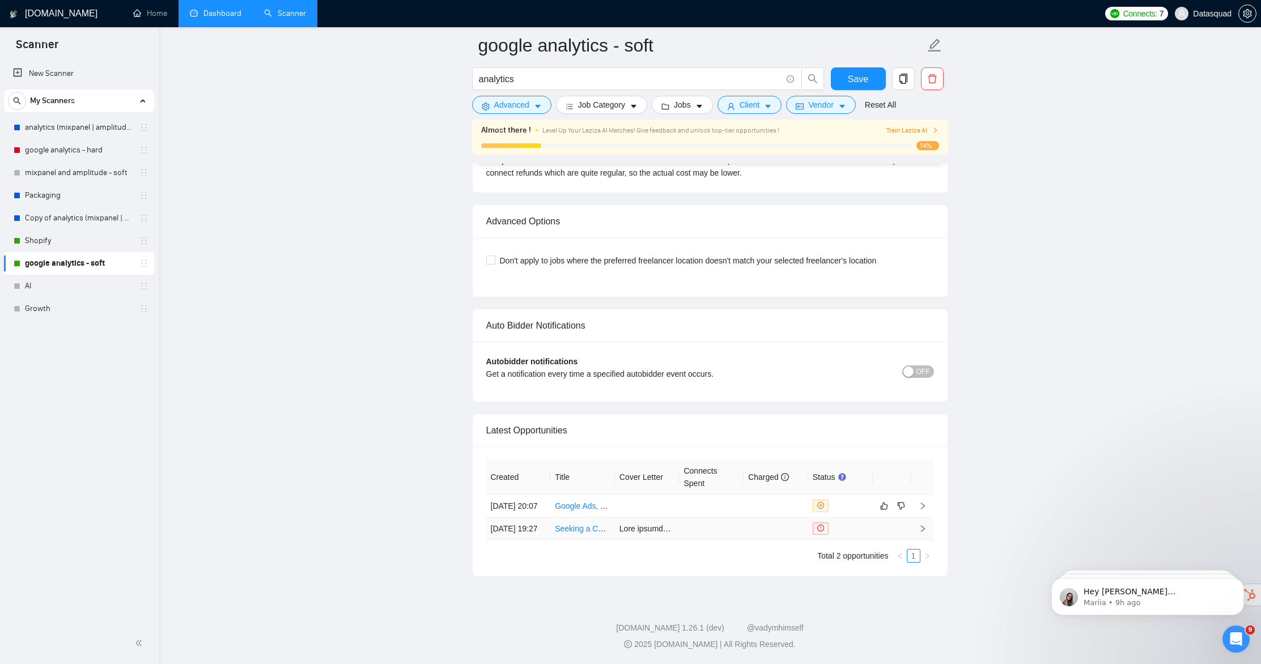
click at [576, 524] on link "Seeking a Certified Google Analytics Specialist with Excellent Reporting Skills" at bounding box center [691, 528] width 273 height 9
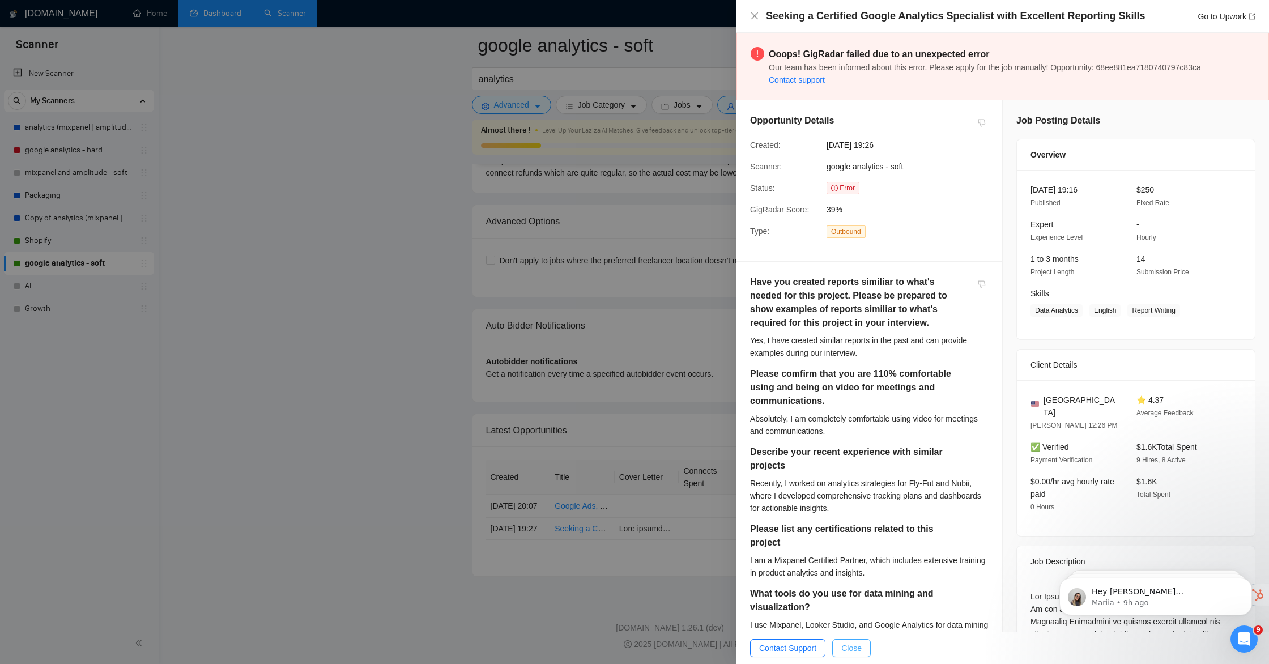
click at [862, 649] on span "Close" at bounding box center [851, 648] width 20 height 12
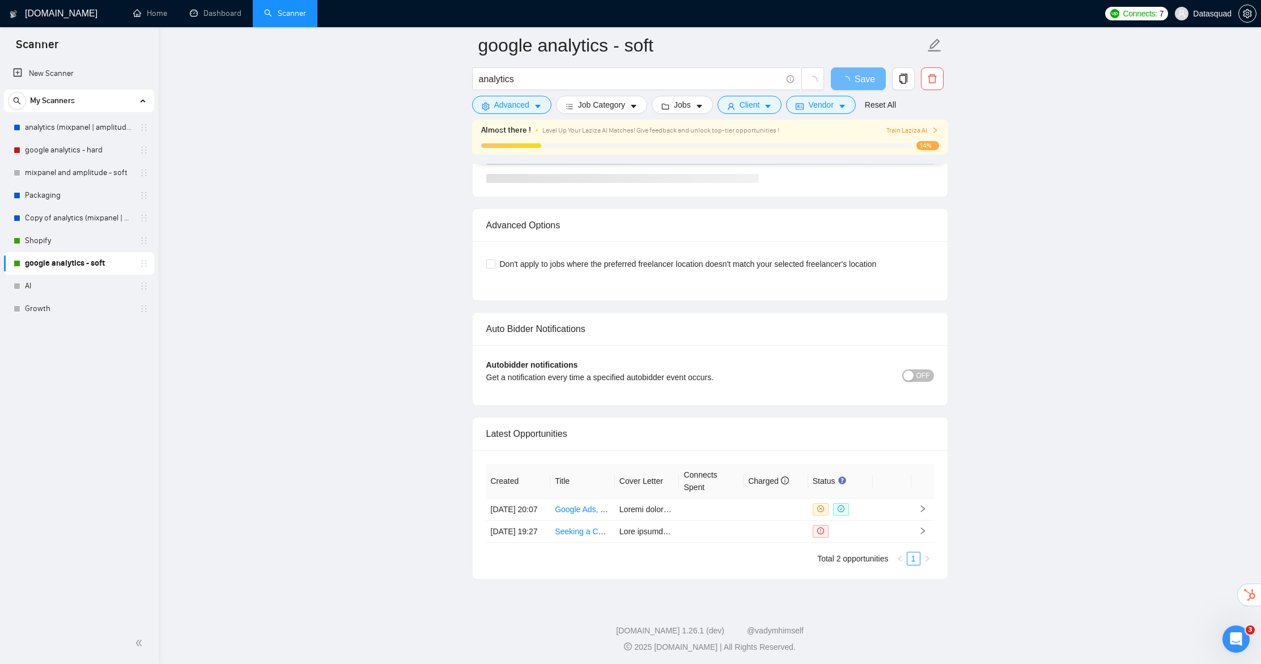
click at [264, 8] on link "Scanner" at bounding box center [285, 13] width 42 height 10
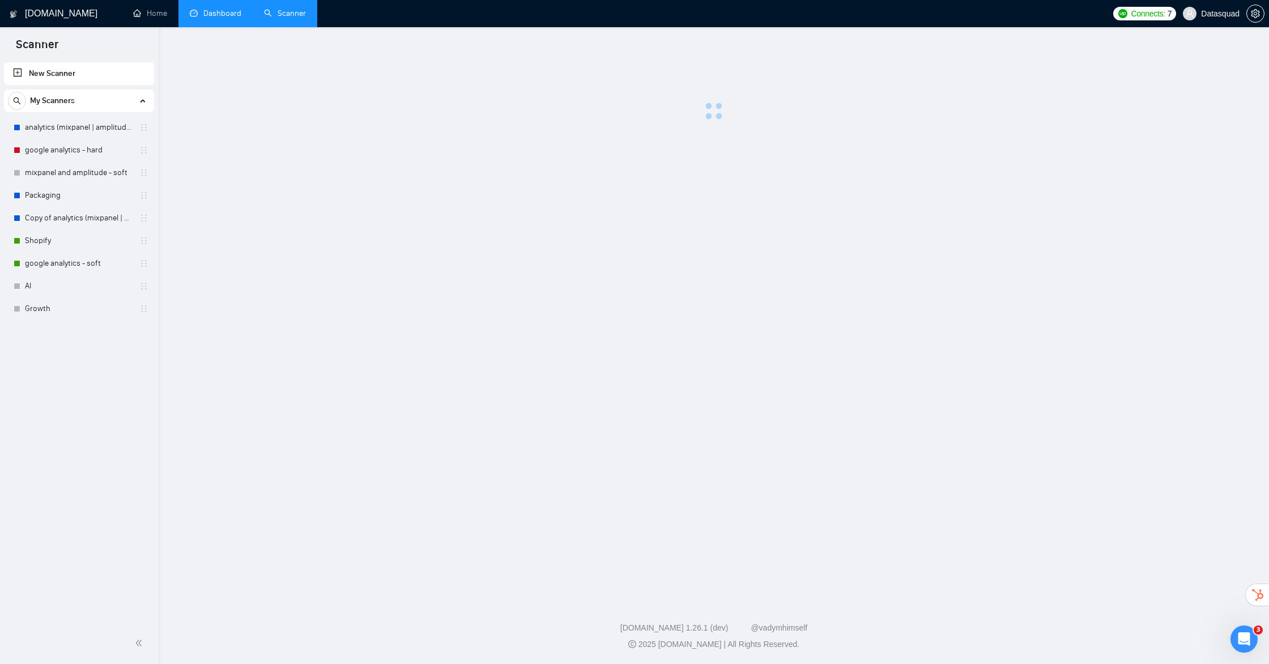
click at [212, 18] on link "Dashboard" at bounding box center [216, 13] width 52 height 10
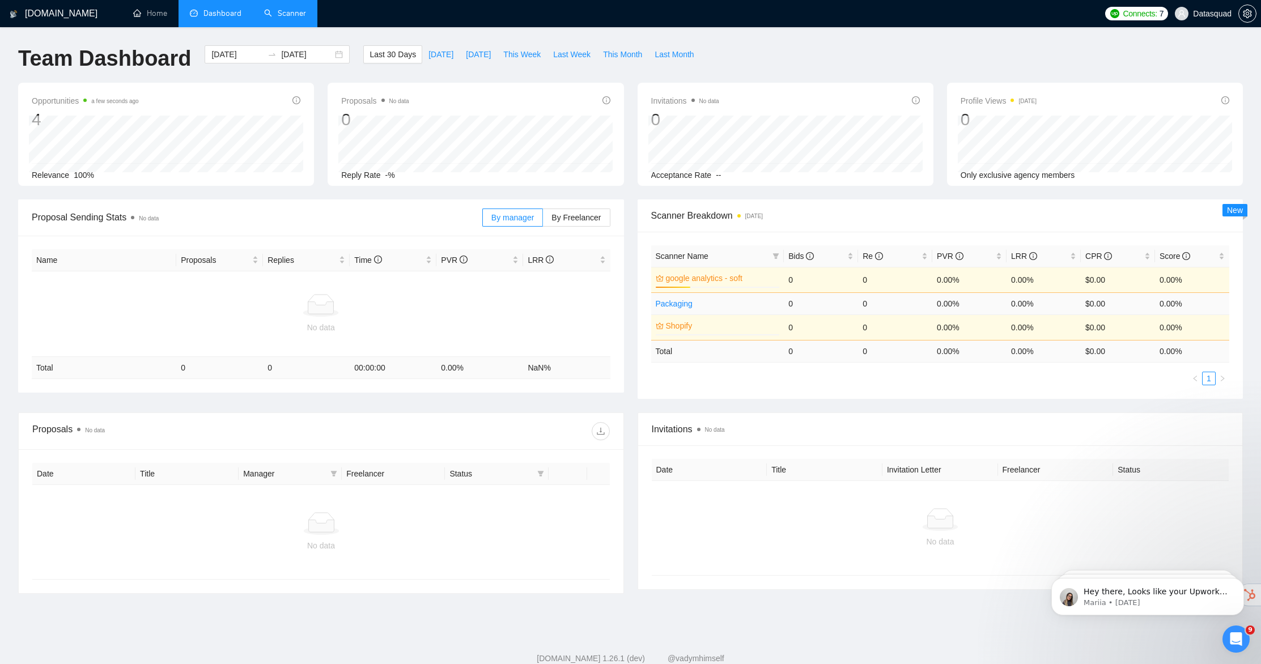
click at [675, 301] on link "Packaging" at bounding box center [674, 303] width 37 height 9
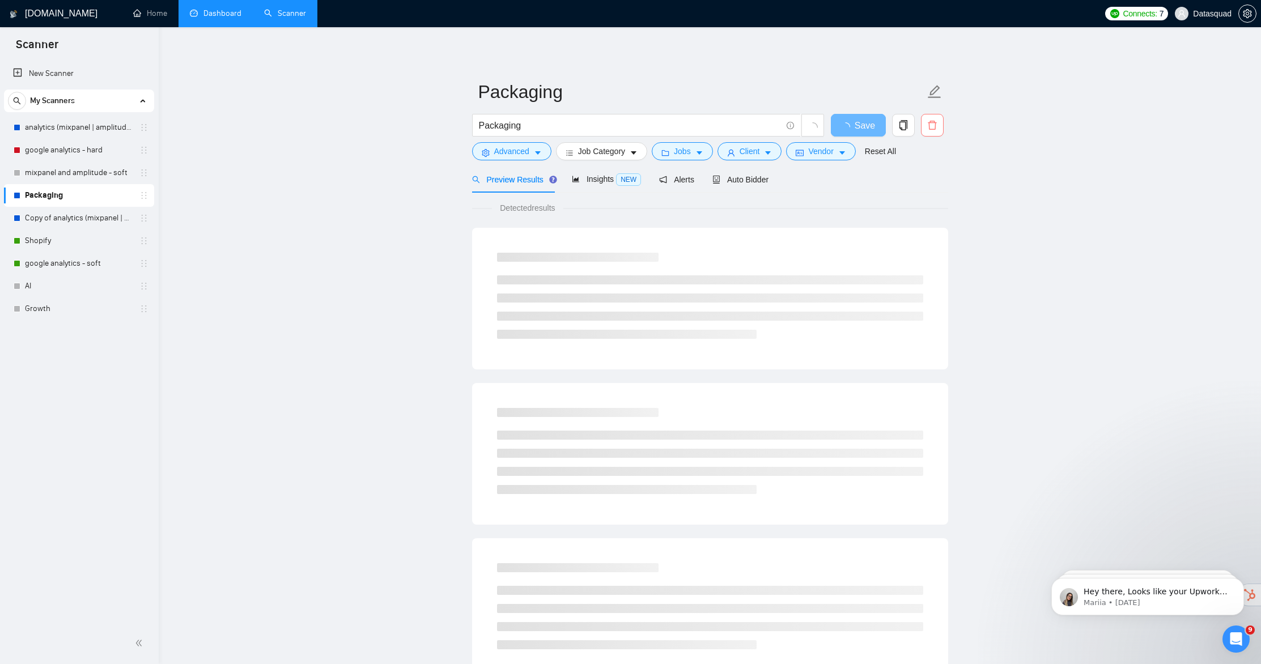
click at [932, 126] on icon "delete" at bounding box center [932, 125] width 10 height 10
click at [924, 184] on span "Yes" at bounding box center [917, 182] width 13 height 12
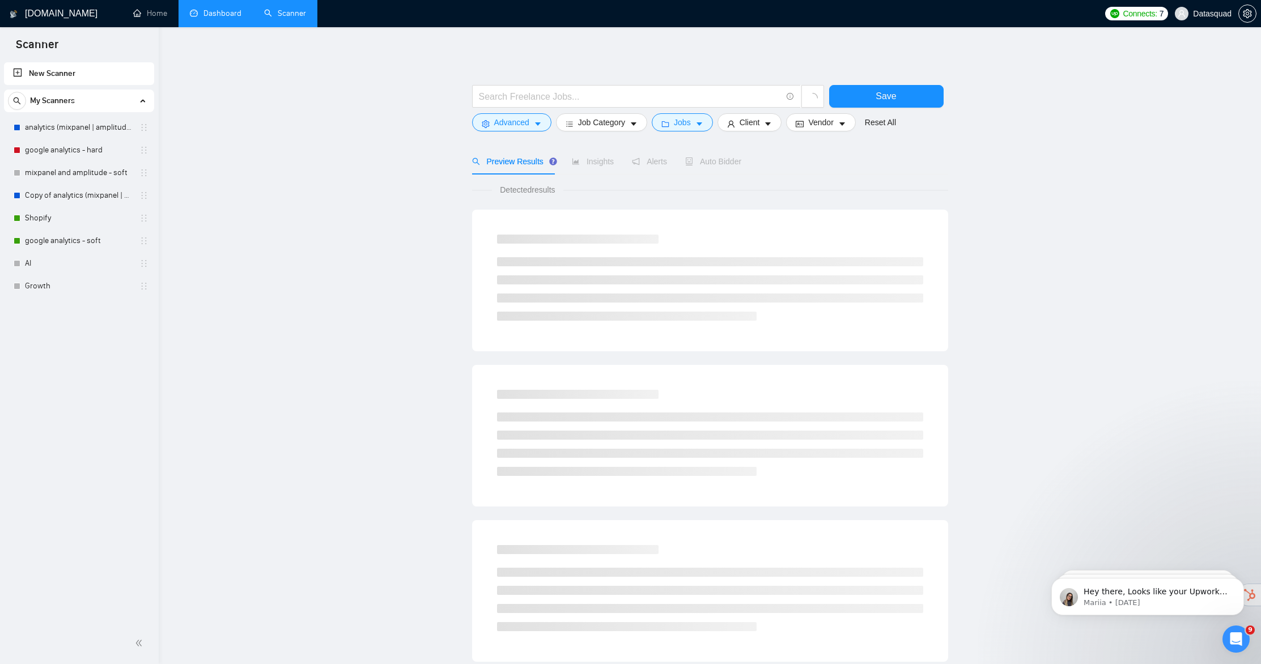
click at [236, 14] on link "Dashboard" at bounding box center [216, 13] width 52 height 10
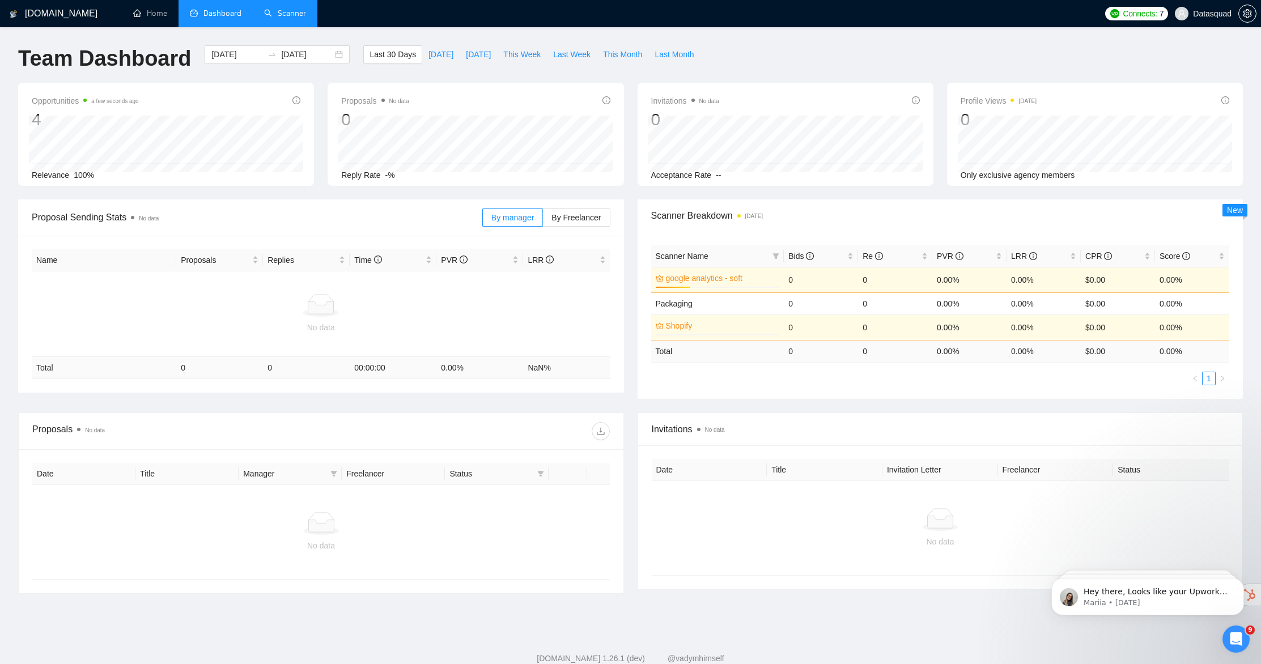
click at [681, 326] on link "Shopify" at bounding box center [722, 326] width 112 height 12
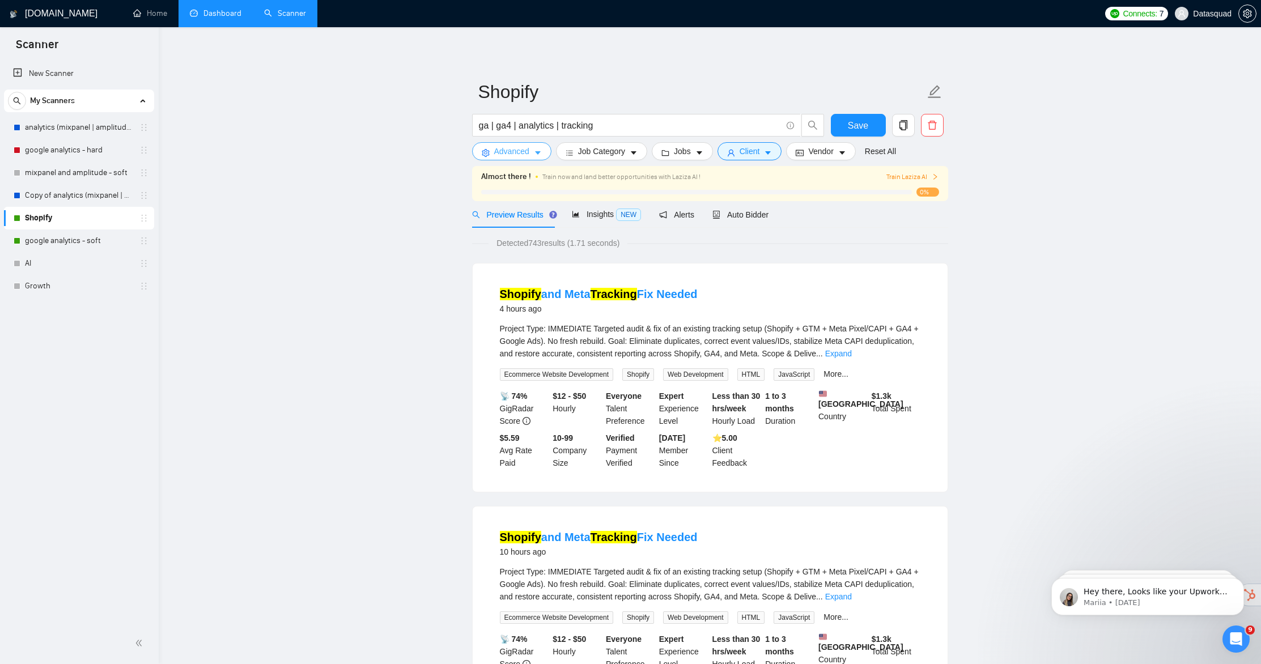
click at [512, 156] on span "Advanced" at bounding box center [511, 151] width 35 height 12
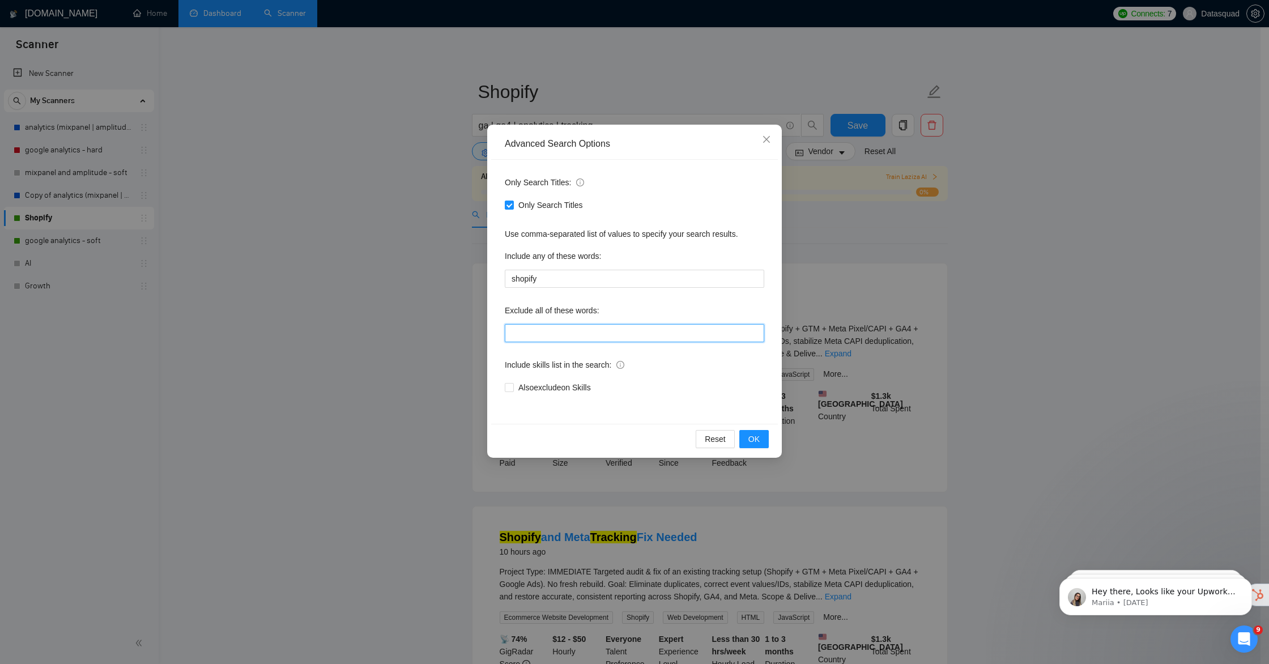
click at [627, 339] on input "text" at bounding box center [635, 333] width 260 height 18
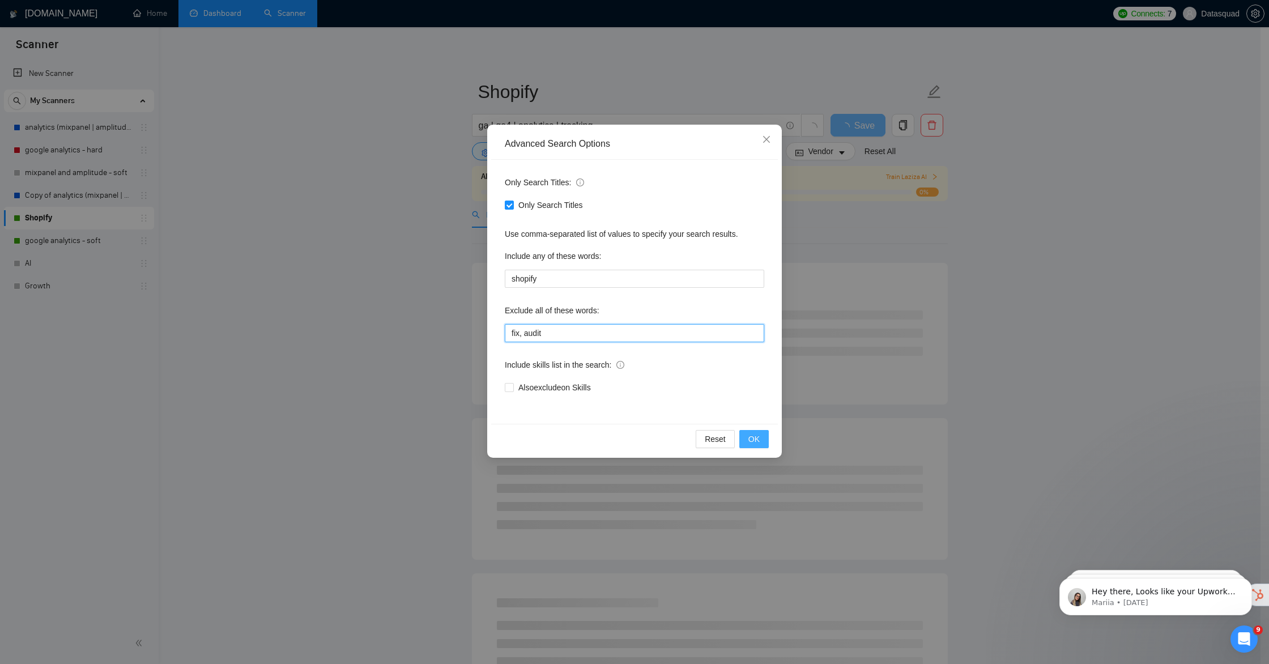
type input "fix, audit"
click at [758, 438] on span "OK" at bounding box center [754, 439] width 11 height 12
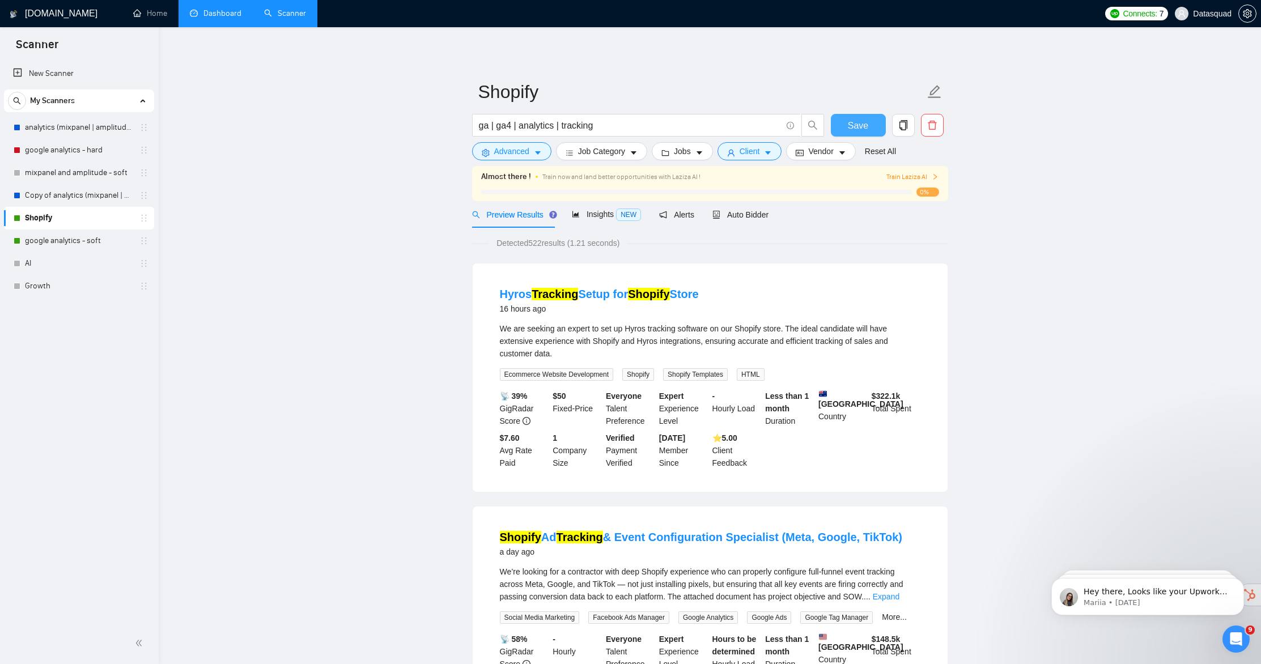
click at [871, 124] on button "Save" at bounding box center [858, 125] width 55 height 23
click at [757, 158] on button "Client" at bounding box center [749, 151] width 65 height 18
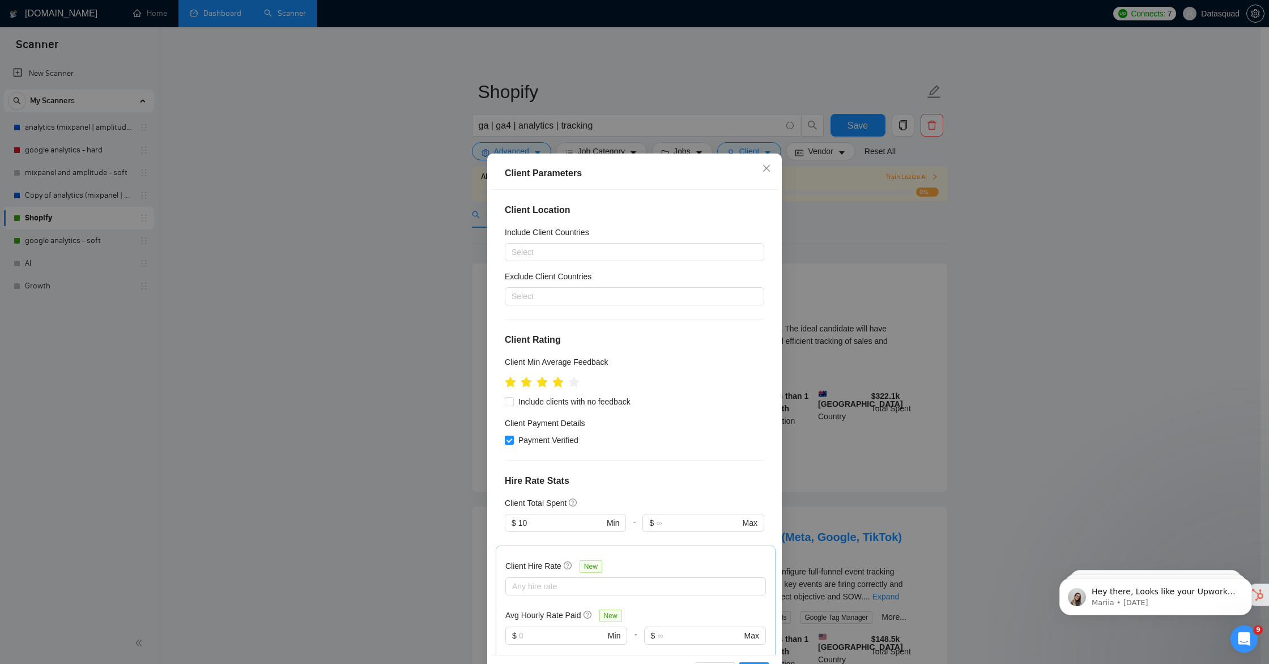
click at [233, 313] on div "Client Parameters Client Location Include Client Countries Select Exclude Clien…" at bounding box center [634, 332] width 1269 height 664
